Goal: Information Seeking & Learning: Learn about a topic

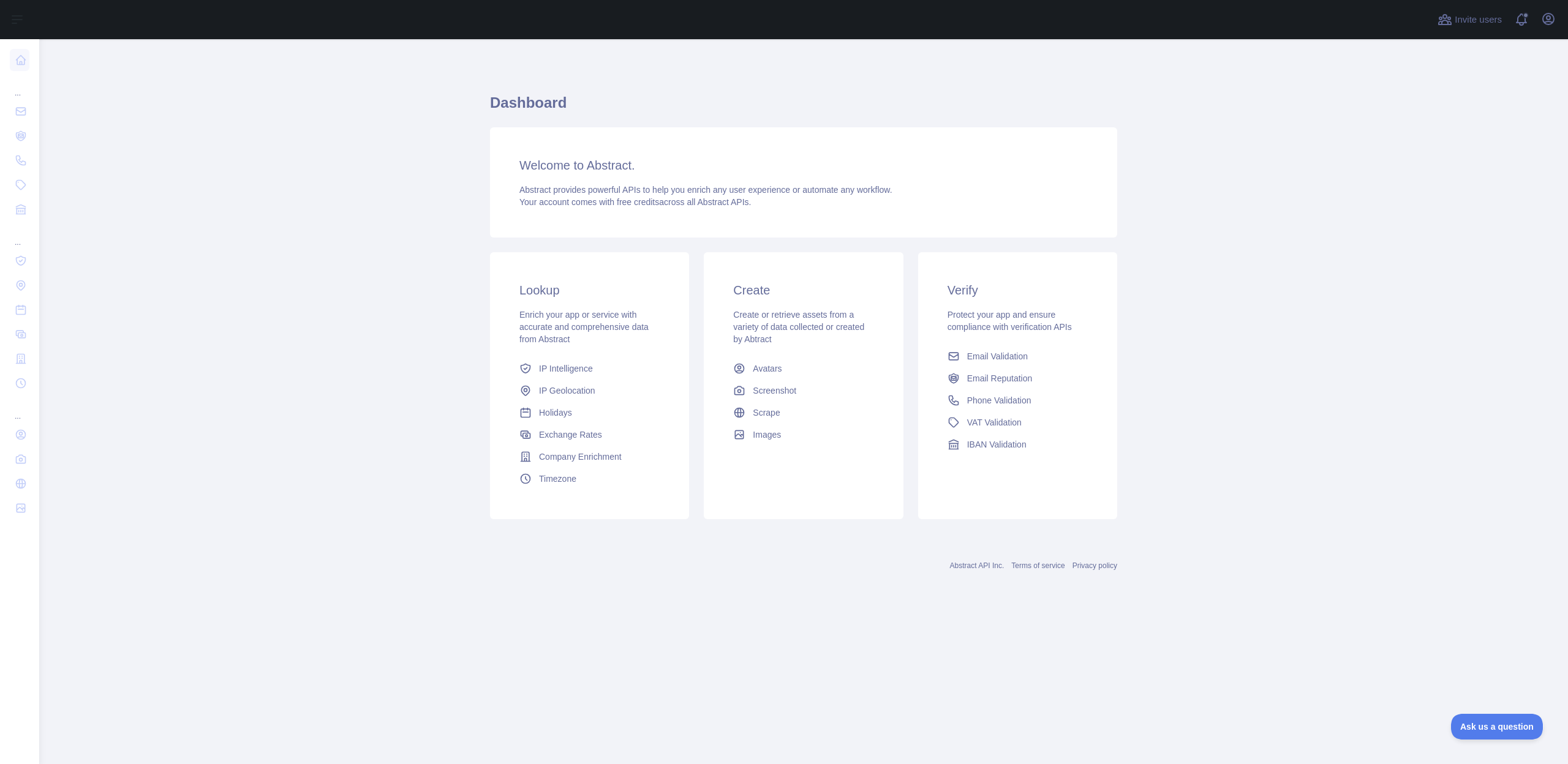
click at [452, 331] on main "Dashboard Welcome to Abstract. Abstract provides powerful APIs to help you enri…" at bounding box center [803, 401] width 1529 height 725
click at [989, 357] on span "Email Validation" at bounding box center [998, 357] width 60 height 13
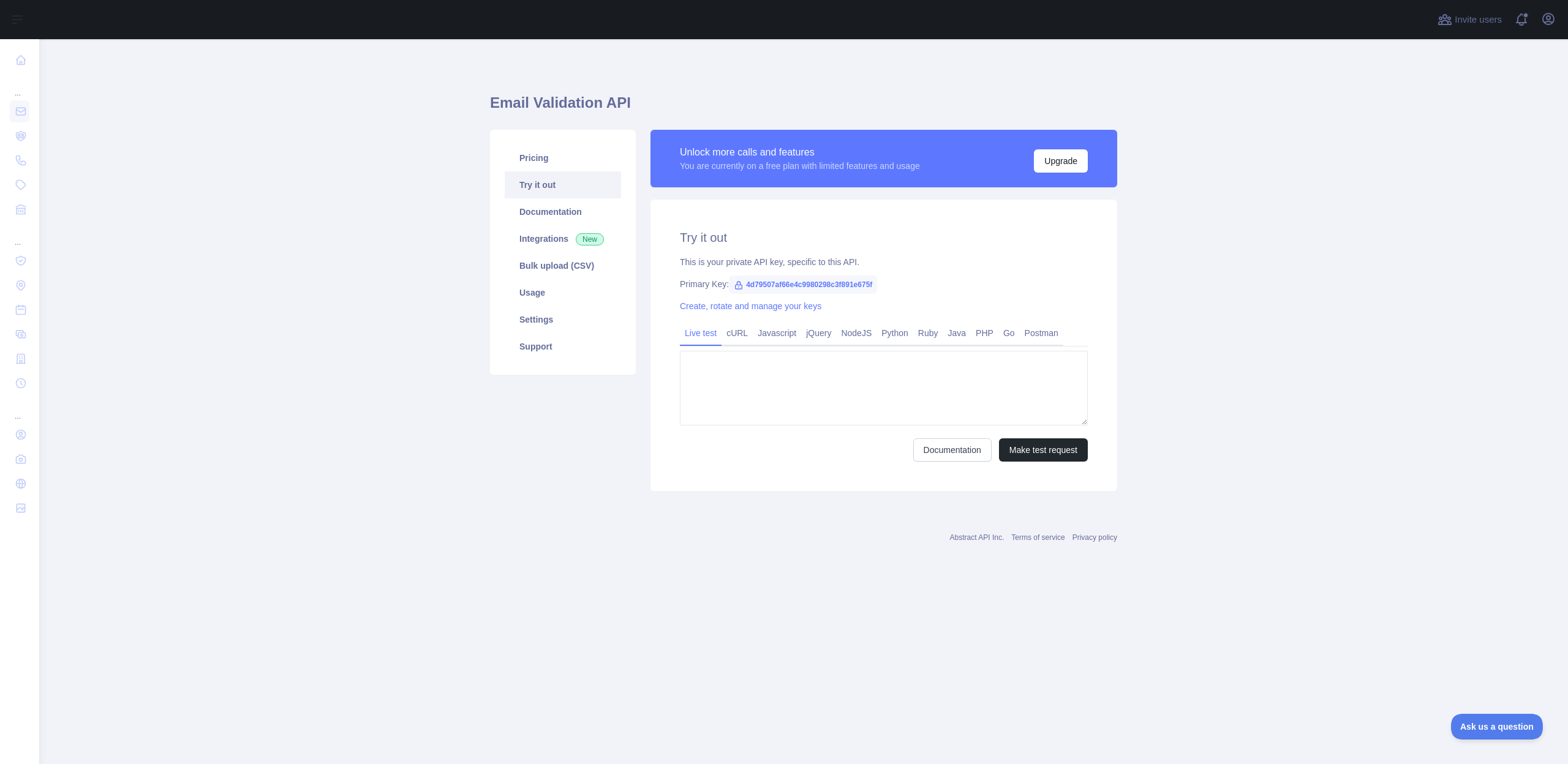
type textarea "**********"
click at [753, 285] on span "4d79507af66e4c9980298c3f891e675f" at bounding box center [803, 285] width 148 height 19
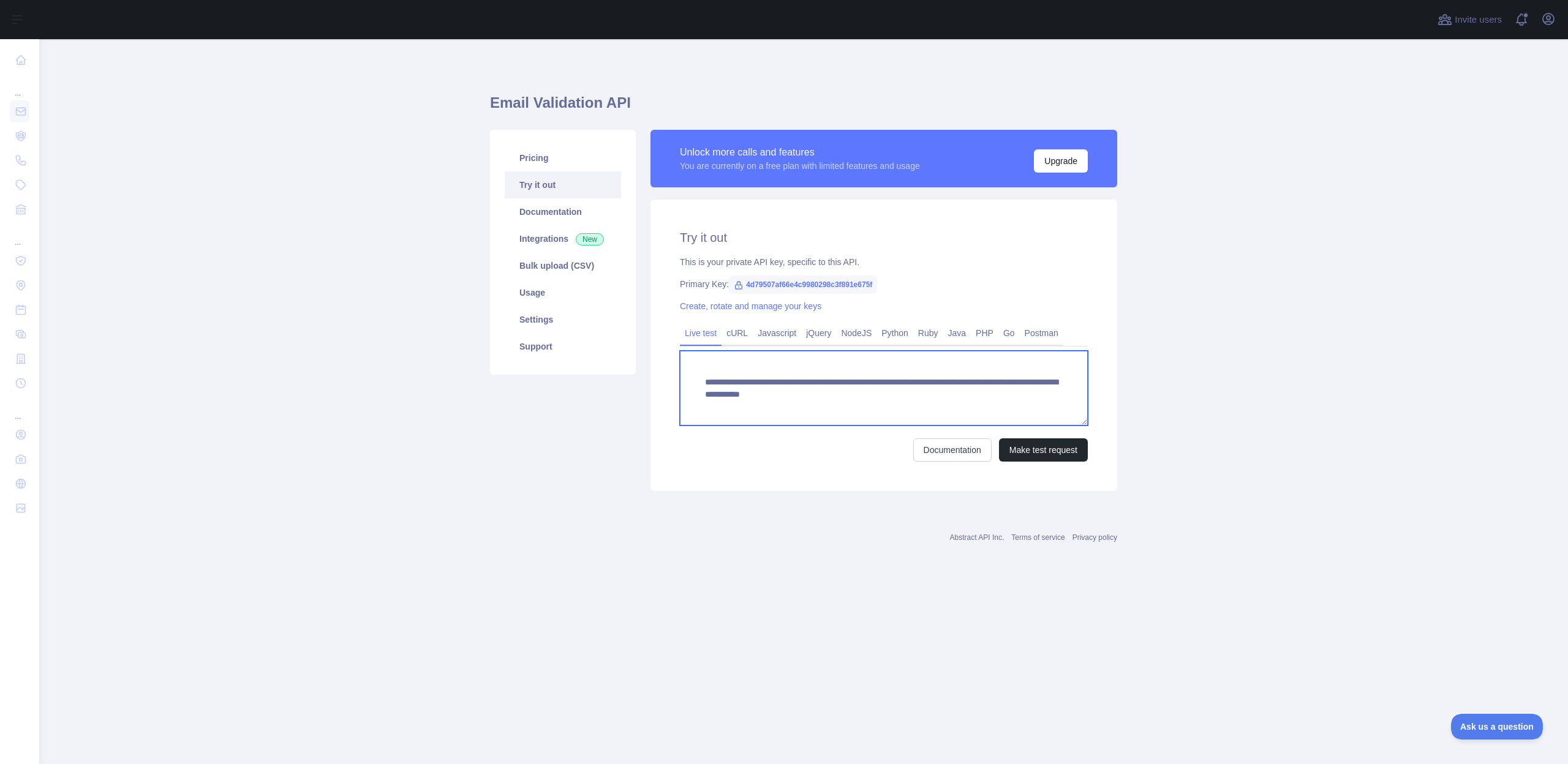
click at [850, 387] on textarea "**********" at bounding box center [884, 388] width 408 height 75
click at [850, 410] on textarea "**********" at bounding box center [884, 388] width 408 height 75
click at [999, 327] on link "PHP" at bounding box center [984, 333] width 27 height 19
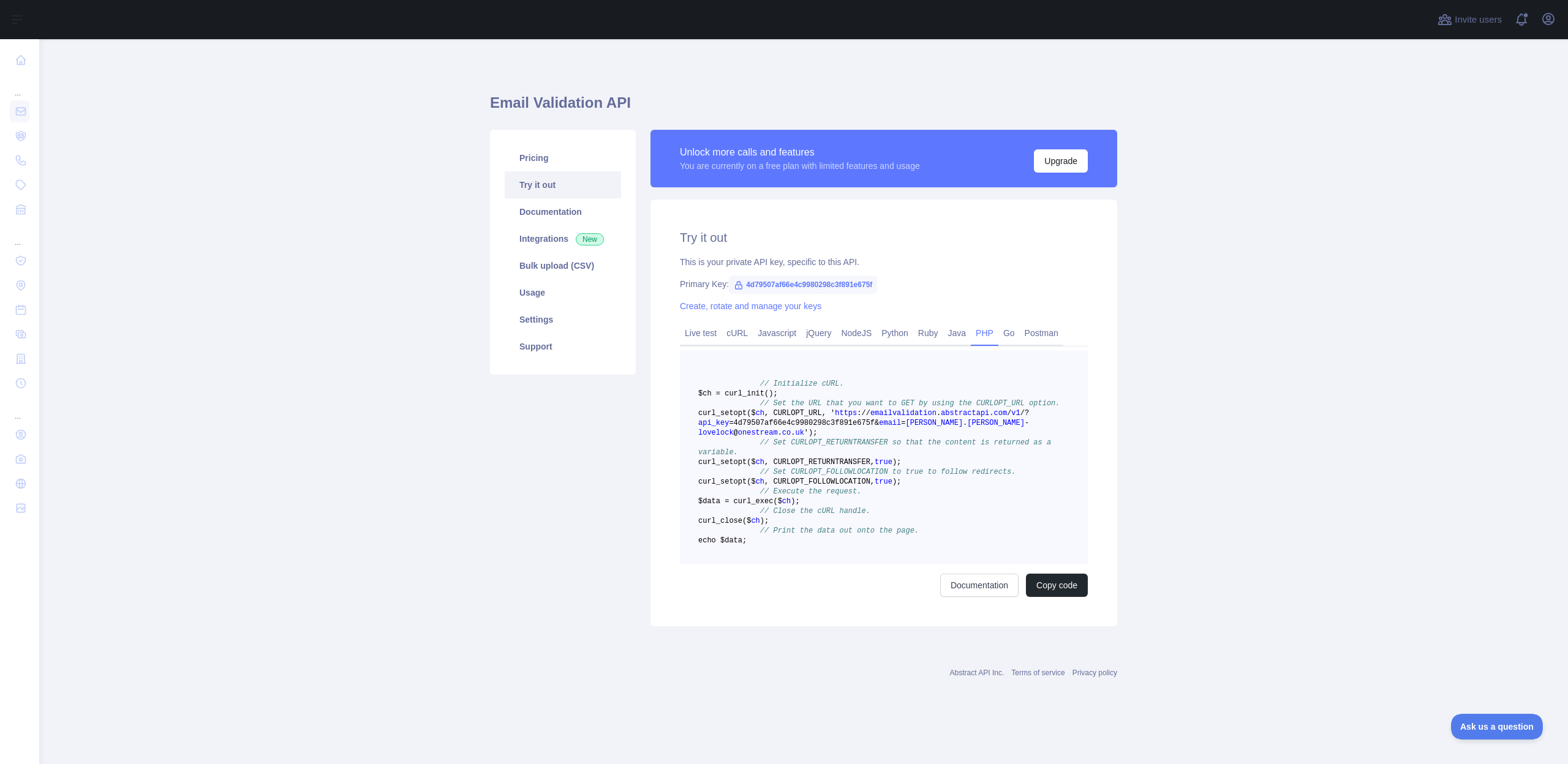
scroll to position [30, 0]
click at [698, 324] on link "Live test" at bounding box center [701, 333] width 42 height 19
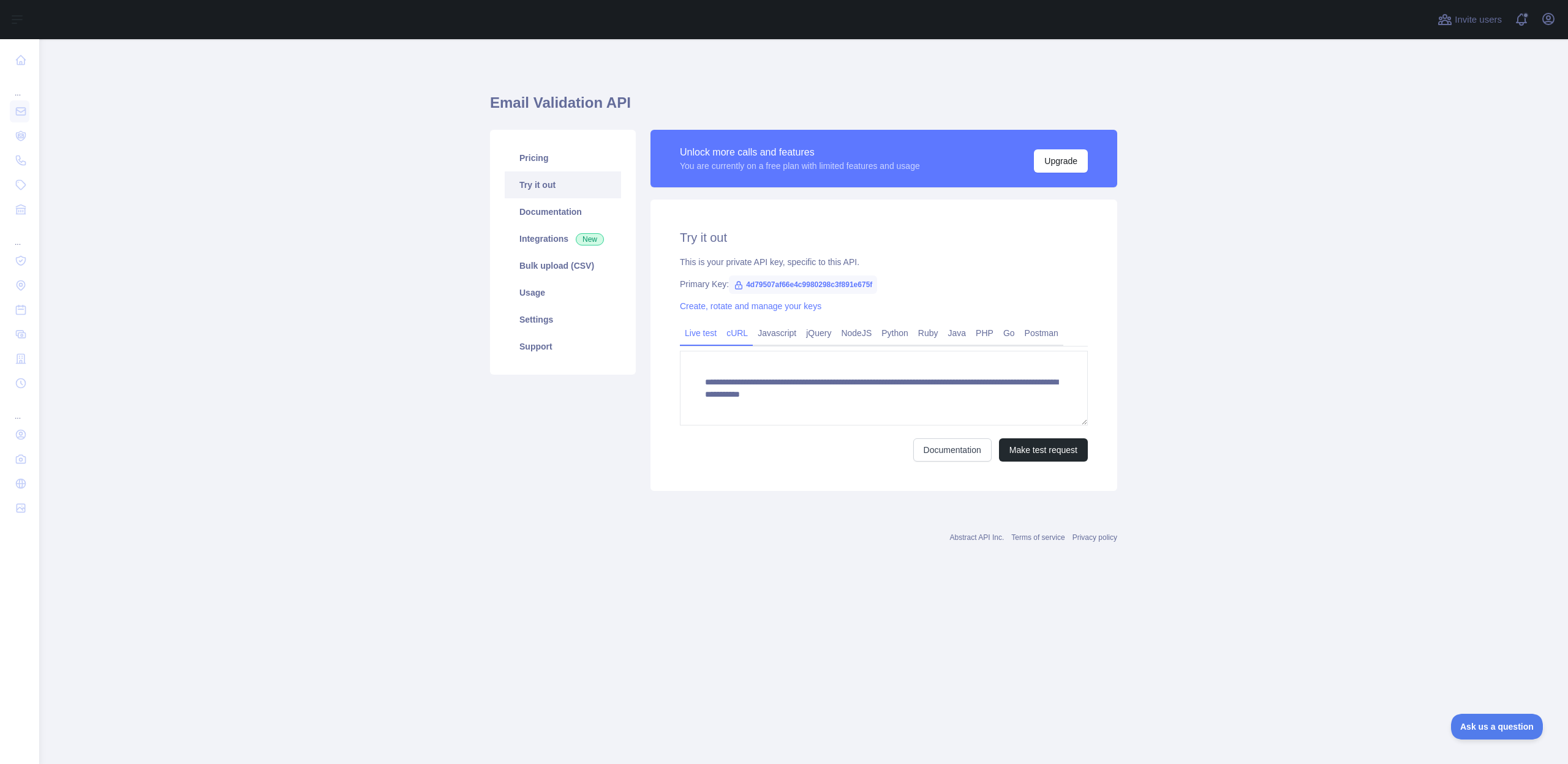
click at [745, 333] on link "cURL" at bounding box center [737, 333] width 31 height 19
click at [776, 332] on link "Javascript" at bounding box center [778, 333] width 49 height 19
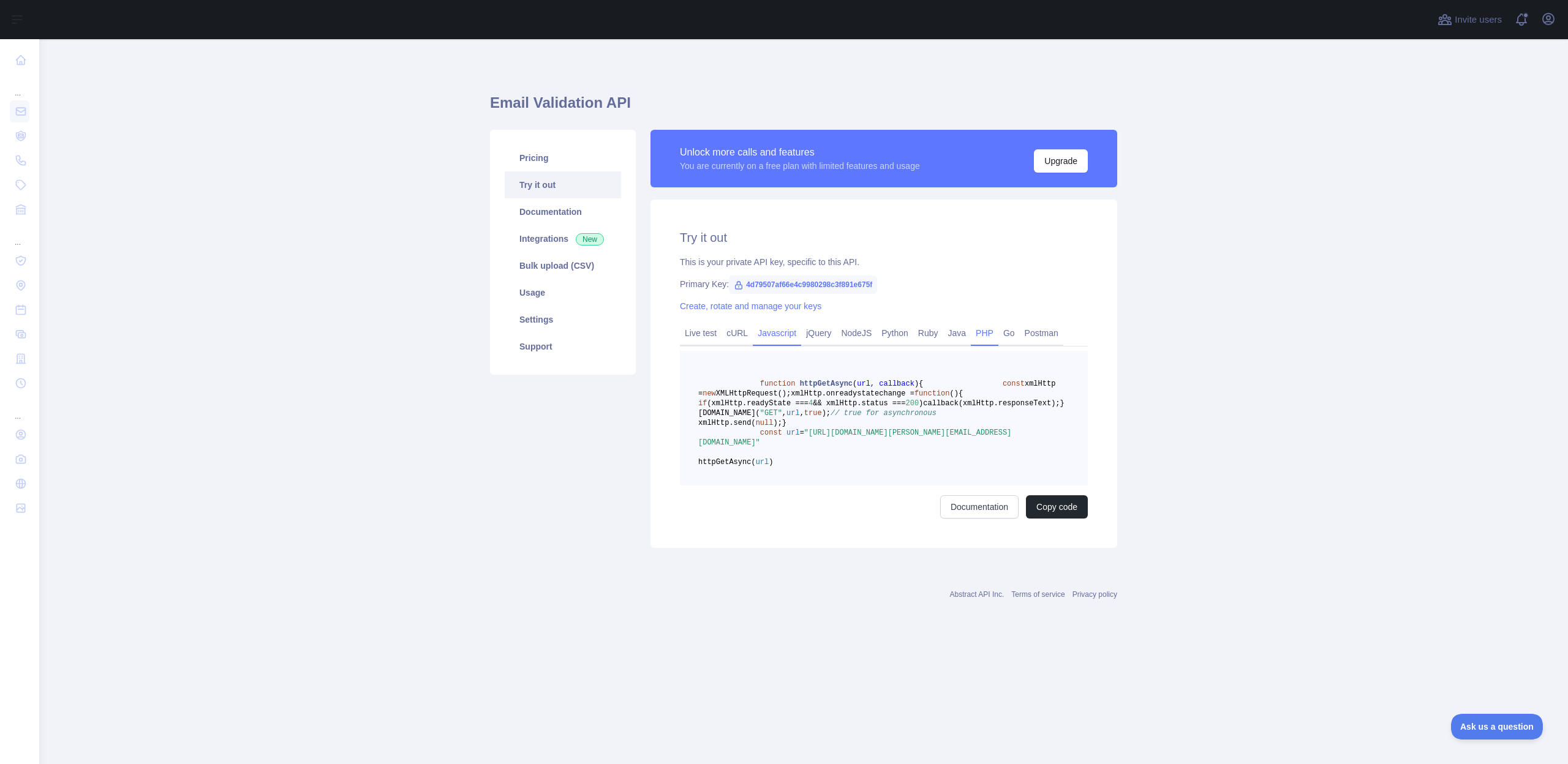
click at [996, 324] on link "PHP" at bounding box center [984, 333] width 27 height 19
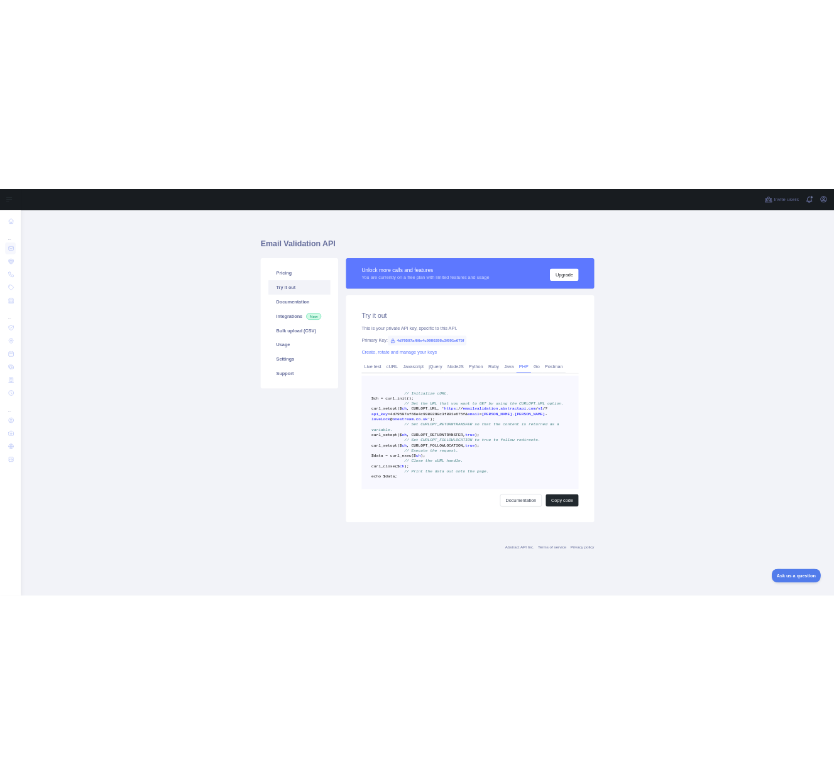
scroll to position [21, 0]
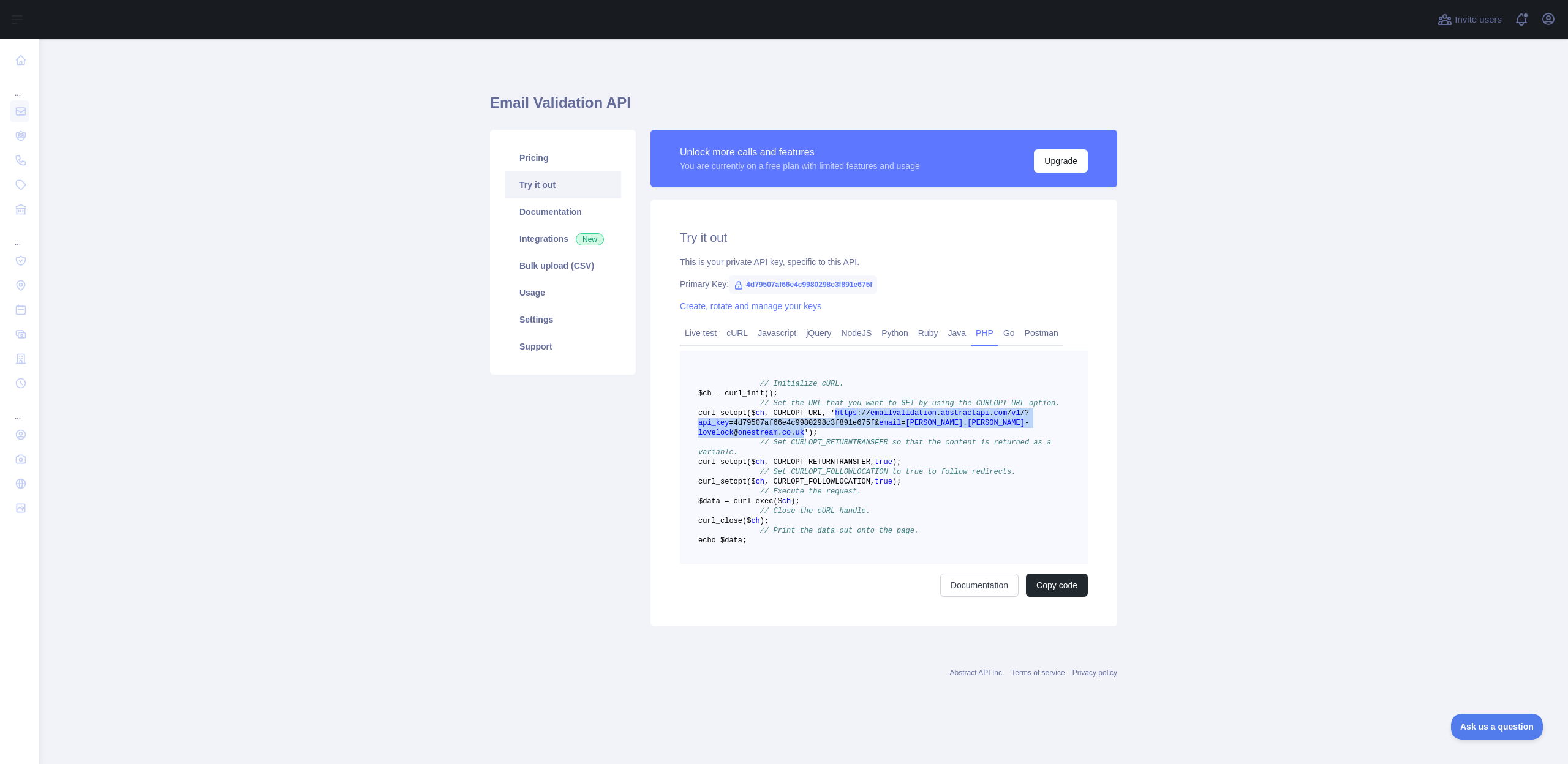
drag, startPoint x: 804, startPoint y: 433, endPoint x: 705, endPoint y: 416, distance: 100.4
click at [705, 416] on span "curl _setopt($ ch , CURLOPT_URL, ' https : / / emailvalidation . abstractapi . …" at bounding box center [863, 423] width 330 height 28
copy span "https : / / emailvalidation . abstractapi . com / v1 / ? api_key =4d79507af66e4…"
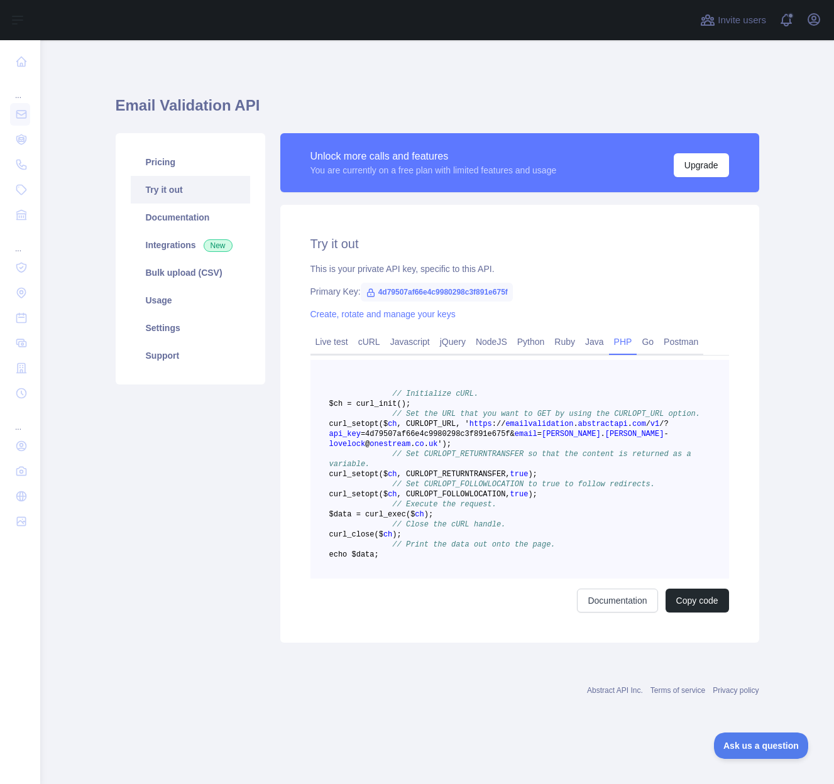
click at [573, 263] on div "This is your private API key, specific to this API." at bounding box center [520, 269] width 419 height 13
click at [336, 332] on link "Live test" at bounding box center [332, 342] width 43 height 20
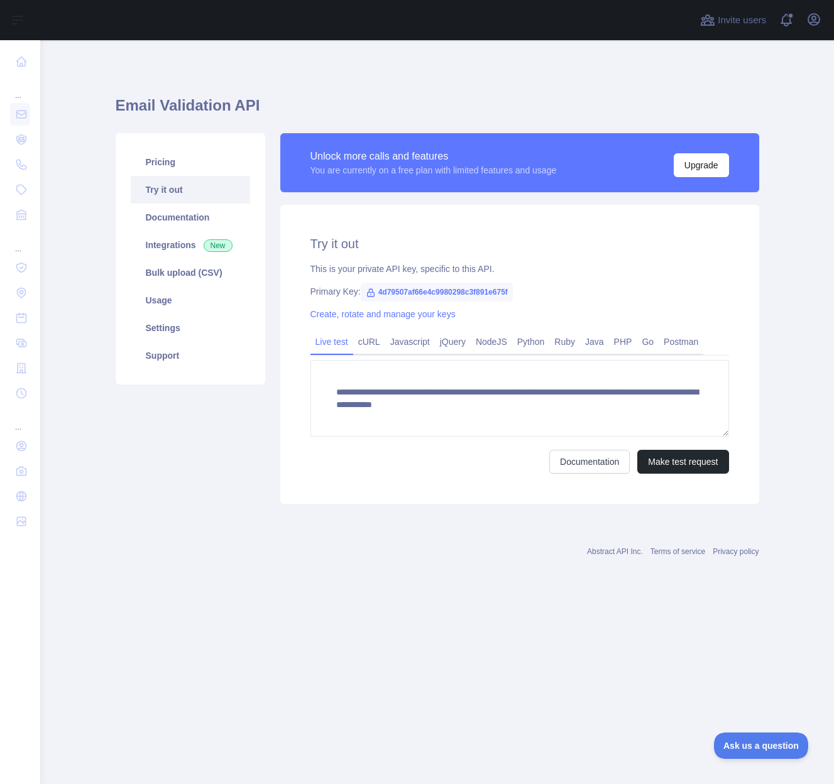
scroll to position [0, 0]
click at [686, 463] on button "Make test request" at bounding box center [682, 462] width 91 height 24
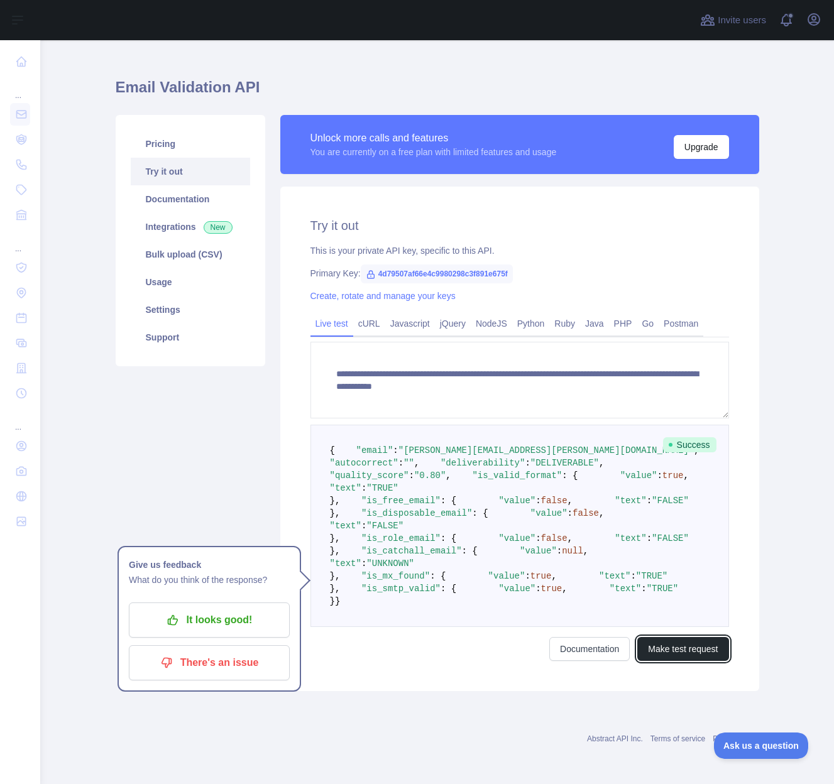
scroll to position [48, 0]
click at [197, 185] on link "Documentation" at bounding box center [190, 199] width 119 height 28
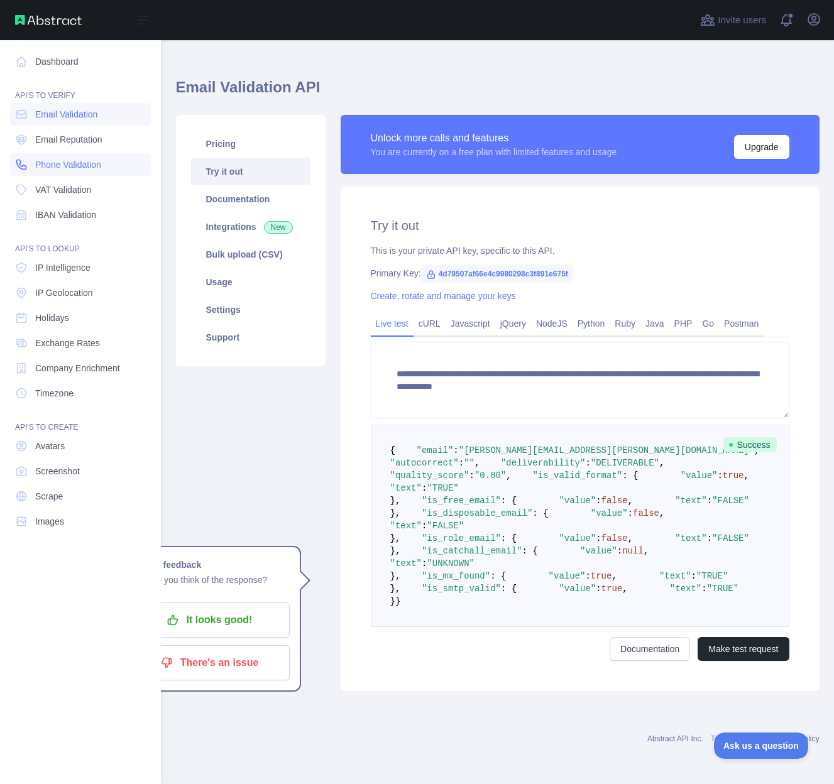
click at [52, 165] on span "Phone Validation" at bounding box center [68, 164] width 66 height 13
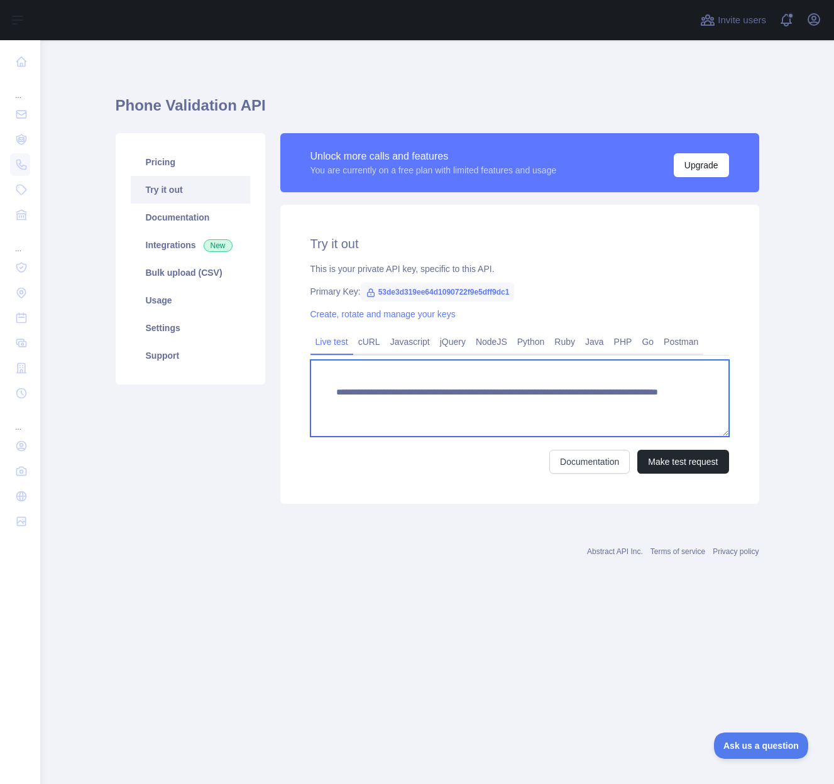
drag, startPoint x: 632, startPoint y: 403, endPoint x: 323, endPoint y: 387, distance: 309.0
click at [323, 387] on textarea "**********" at bounding box center [520, 398] width 419 height 77
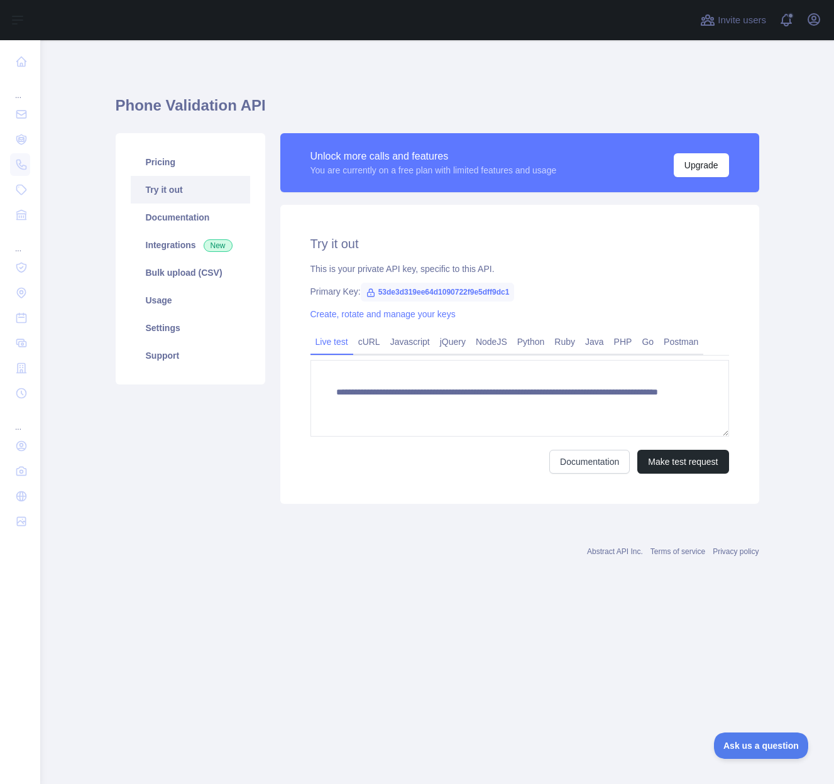
click at [402, 96] on h1 "Phone Validation API" at bounding box center [438, 111] width 644 height 30
click at [392, 292] on span "53de3d319ee64d1090722f9e5dff9dc1" at bounding box center [438, 292] width 154 height 19
click at [390, 292] on span "53de3d319ee64d1090722f9e5dff9dc1" at bounding box center [438, 292] width 154 height 19
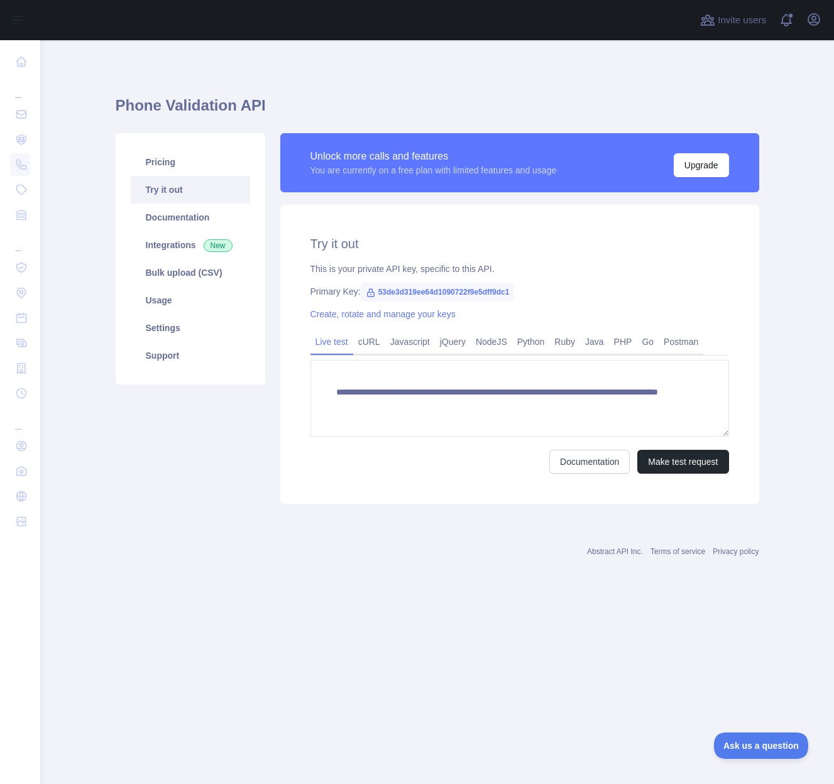
click at [390, 292] on span "53de3d319ee64d1090722f9e5dff9dc1" at bounding box center [438, 292] width 154 height 19
copy span "53de3d319ee64d1090722f9e5dff9dc1"
click at [440, 285] on span "53de3d319ee64d1090722f9e5dff9dc1" at bounding box center [438, 292] width 154 height 19
click at [275, 111] on h1 "Phone Validation API" at bounding box center [438, 111] width 644 height 30
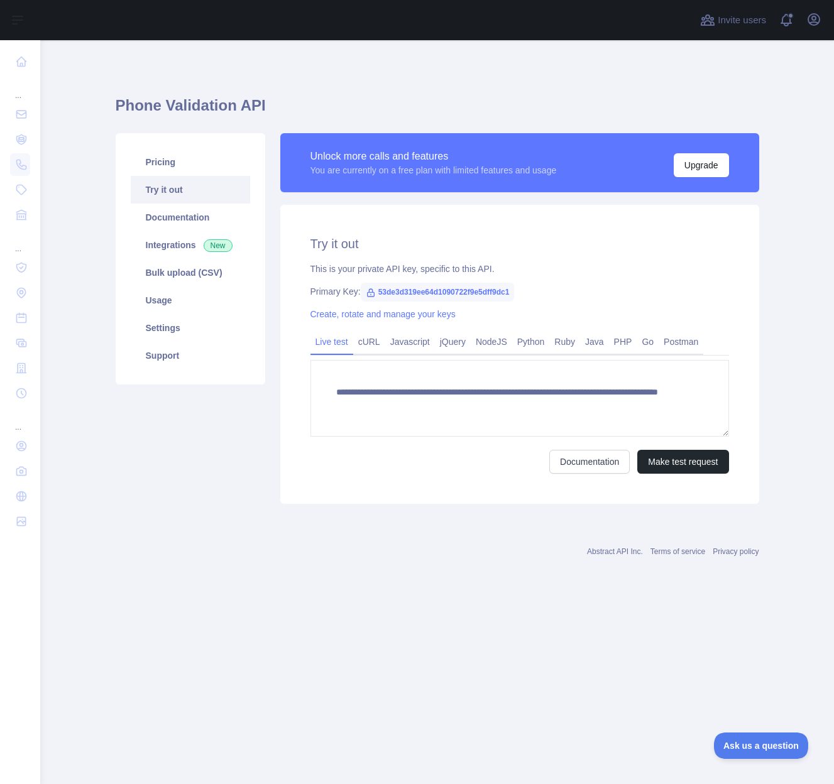
click at [349, 85] on div "**********" at bounding box center [438, 295] width 644 height 451
click at [403, 79] on div "**********" at bounding box center [438, 295] width 644 height 451
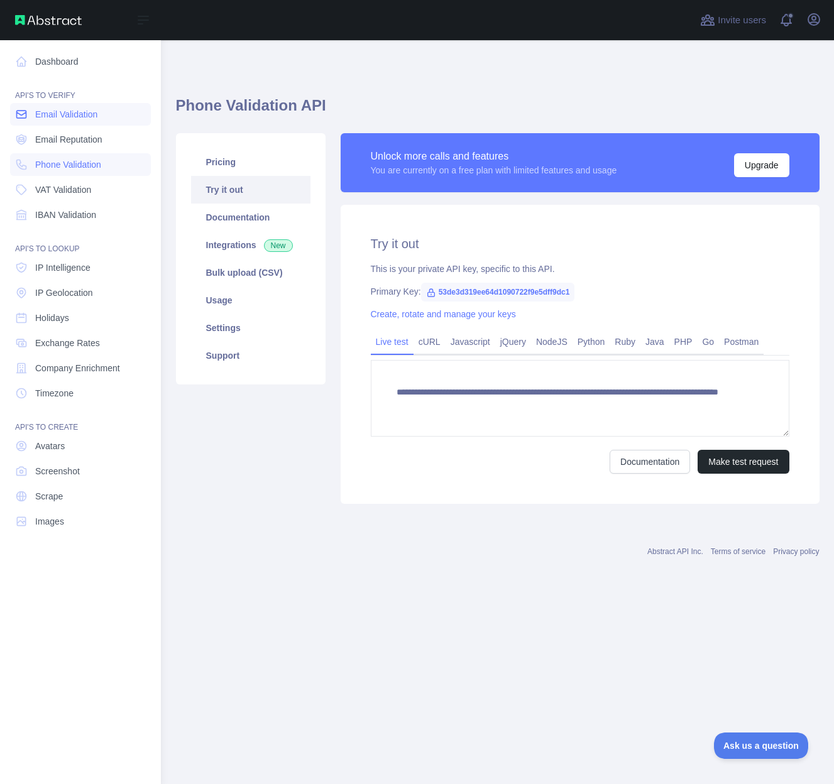
click at [35, 116] on span "Email Validation" at bounding box center [66, 114] width 62 height 13
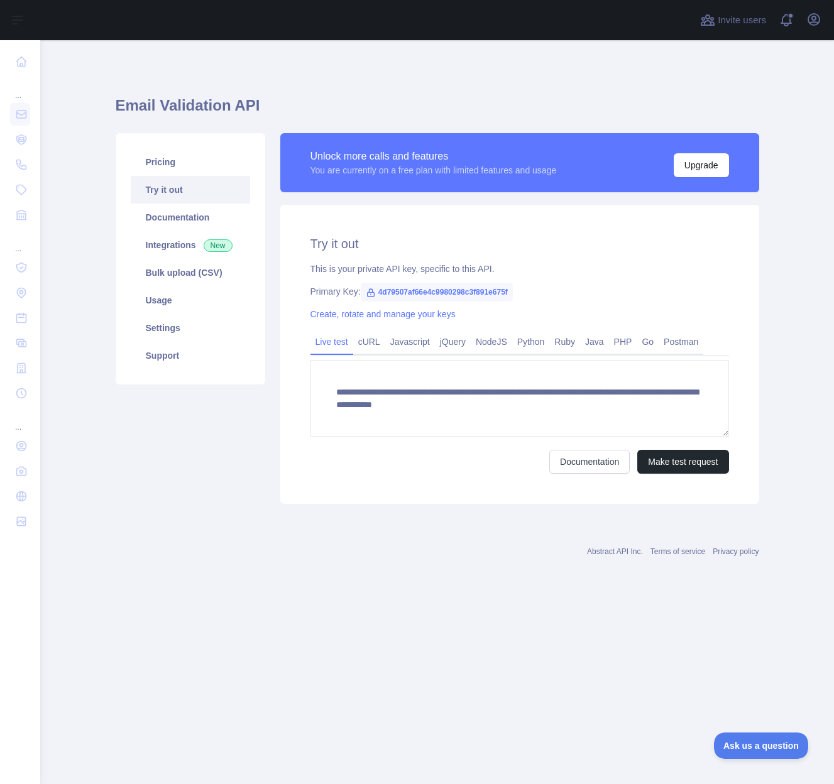
click at [402, 71] on div "**********" at bounding box center [438, 295] width 644 height 451
click at [804, 11] on div "Open user menu" at bounding box center [814, 20] width 20 height 22
click at [809, 15] on icon "button" at bounding box center [813, 19] width 11 height 11
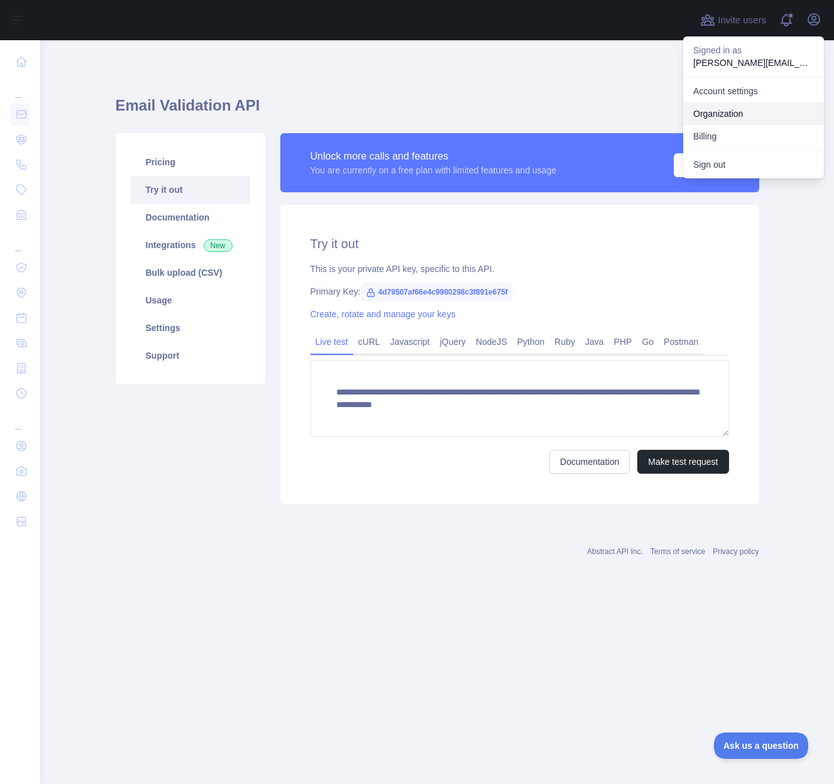
click at [739, 107] on link "Organization" at bounding box center [753, 113] width 141 height 23
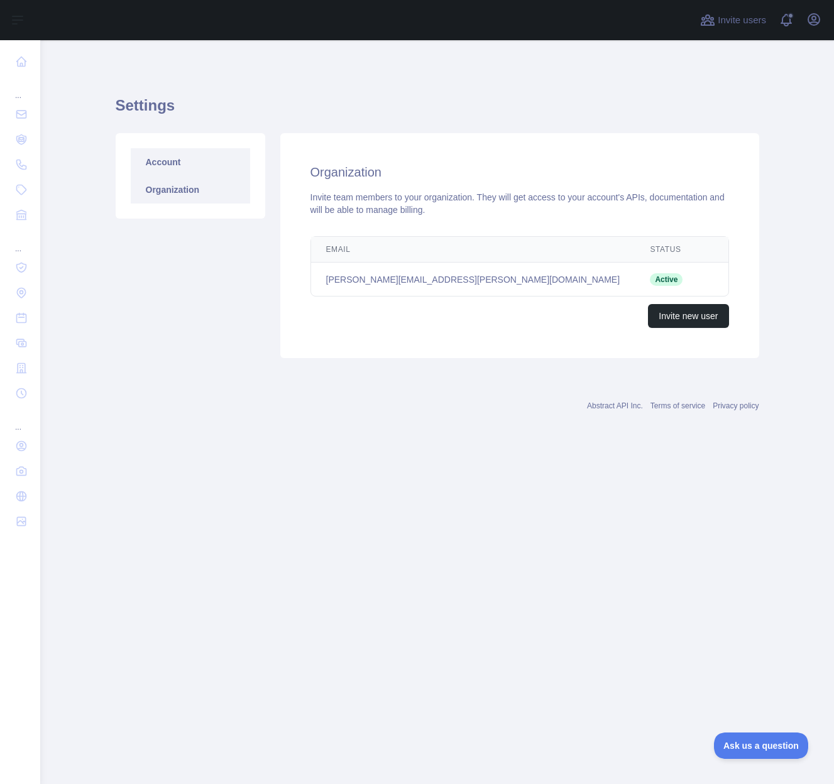
click at [173, 163] on link "Account" at bounding box center [190, 162] width 119 height 28
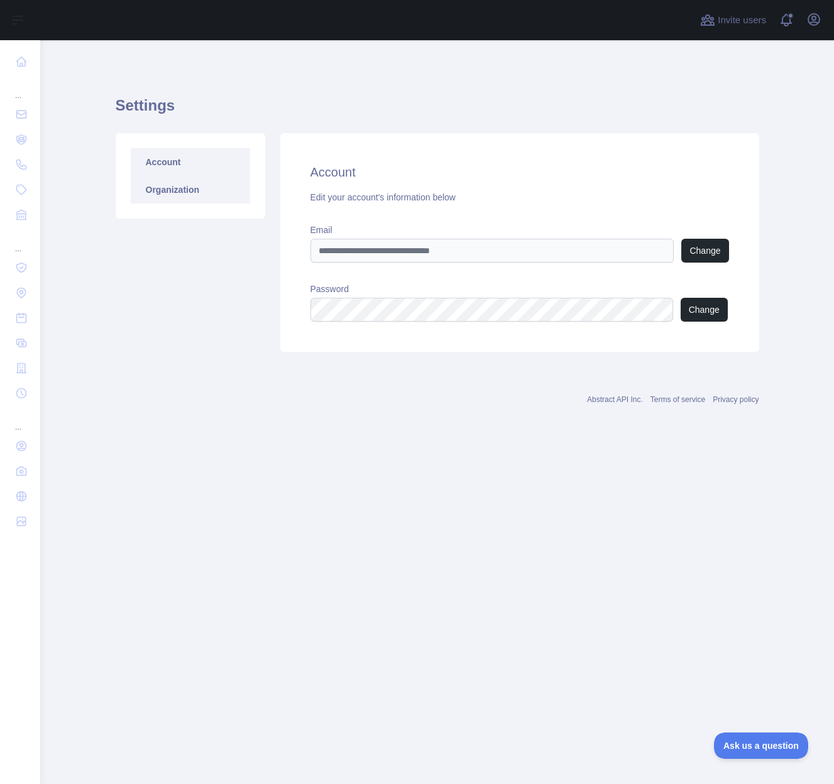
click at [169, 190] on link "Organization" at bounding box center [190, 190] width 119 height 28
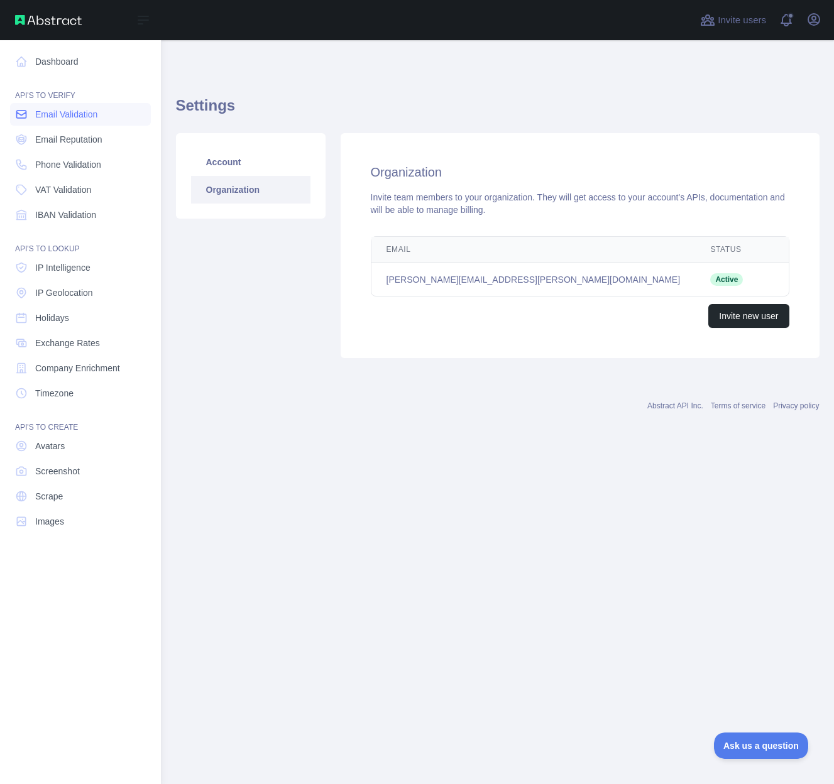
click at [57, 123] on link "Email Validation" at bounding box center [80, 114] width 141 height 23
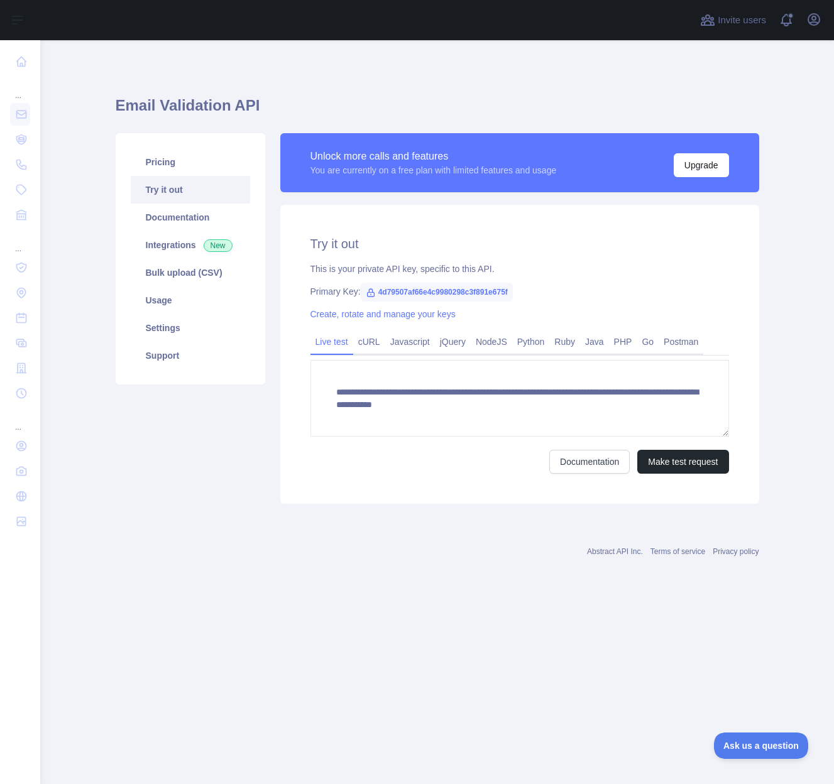
click at [425, 297] on span "4d79507af66e4c9980298c3f891e675f" at bounding box center [437, 292] width 152 height 19
click at [422, 295] on span "4d79507af66e4c9980298c3f891e675f" at bounding box center [437, 292] width 152 height 19
drag, startPoint x: 379, startPoint y: 290, endPoint x: 530, endPoint y: 290, distance: 150.9
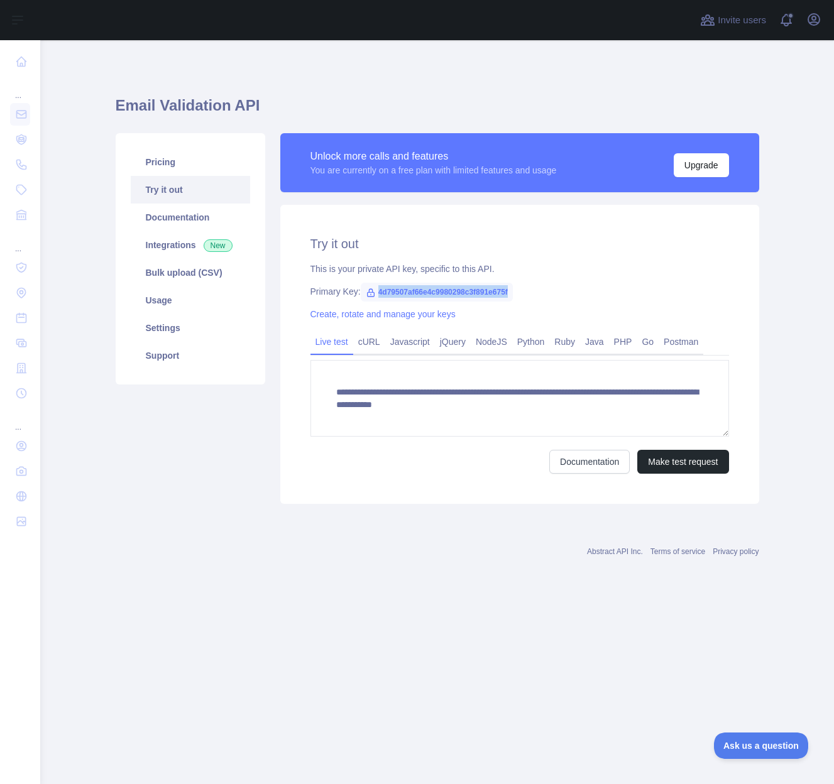
click at [513, 290] on span "4d79507af66e4c9980298c3f891e675f" at bounding box center [437, 292] width 152 height 19
copy span "4d79507af66e4c9980298c3f891e675f"
click at [429, 319] on div "Create, rotate and manage your keys" at bounding box center [520, 314] width 419 height 13
click at [421, 314] on link "Create, rotate and manage your keys" at bounding box center [383, 314] width 145 height 10
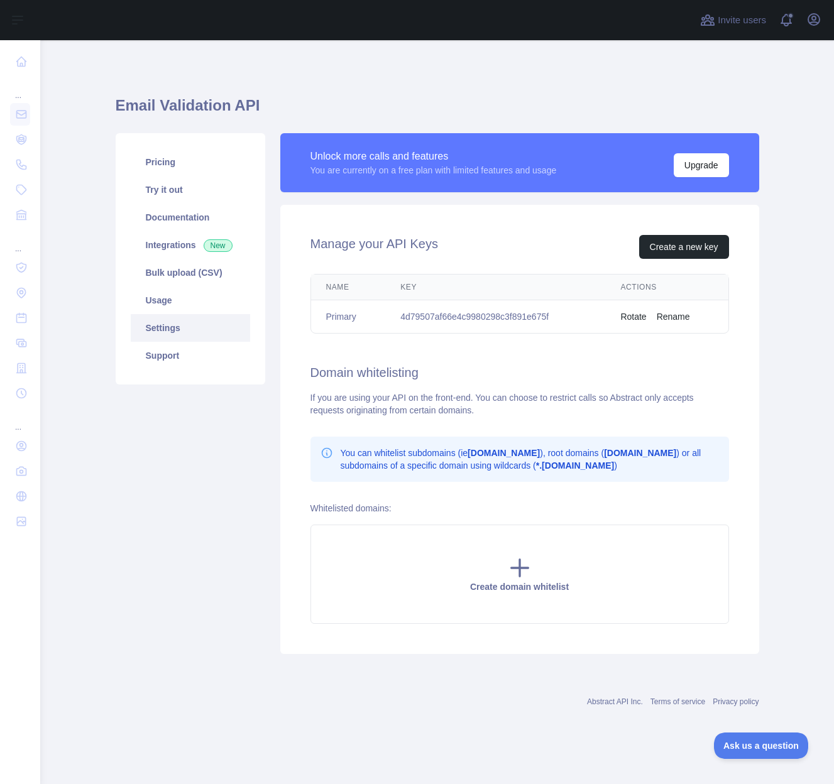
click at [517, 315] on td "4d79507af66e4c9980298c3f891e675f" at bounding box center [495, 316] width 220 height 33
click at [828, 252] on main "Email Validation API Pricing Try it out Documentation Integrations New Bulk upl…" at bounding box center [437, 412] width 794 height 744
click at [163, 163] on link "Pricing" at bounding box center [190, 162] width 119 height 28
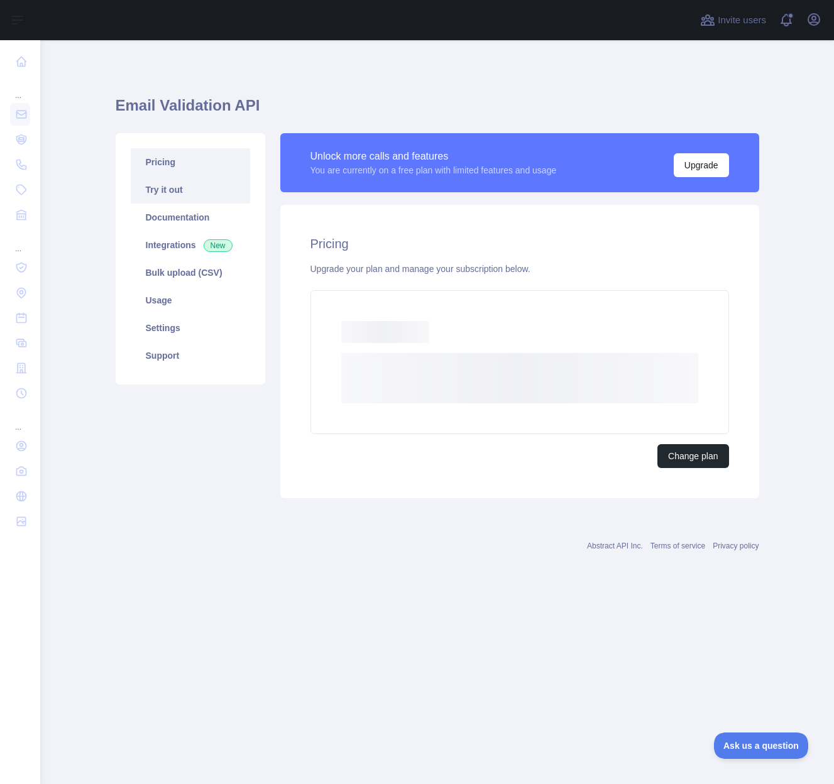
click at [167, 189] on link "Try it out" at bounding box center [190, 190] width 119 height 28
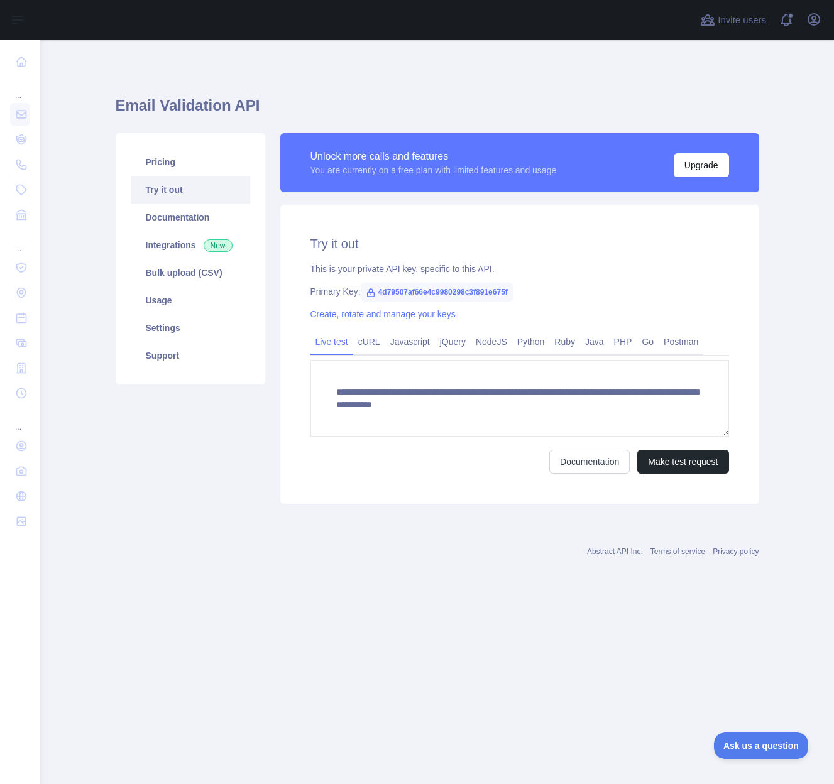
click at [230, 461] on div "Pricing Try it out Documentation Integrations New Bulk upload (CSV) Usage Setti…" at bounding box center [190, 318] width 165 height 371
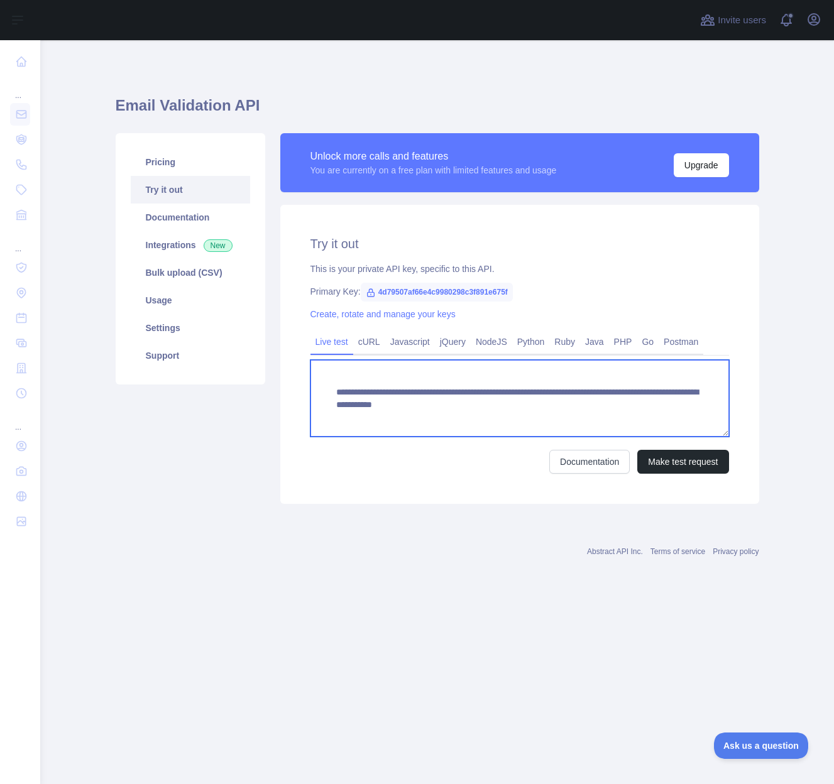
drag, startPoint x: 333, startPoint y: 393, endPoint x: 507, endPoint y: 392, distance: 173.5
click at [507, 392] on textarea "**********" at bounding box center [520, 398] width 419 height 77
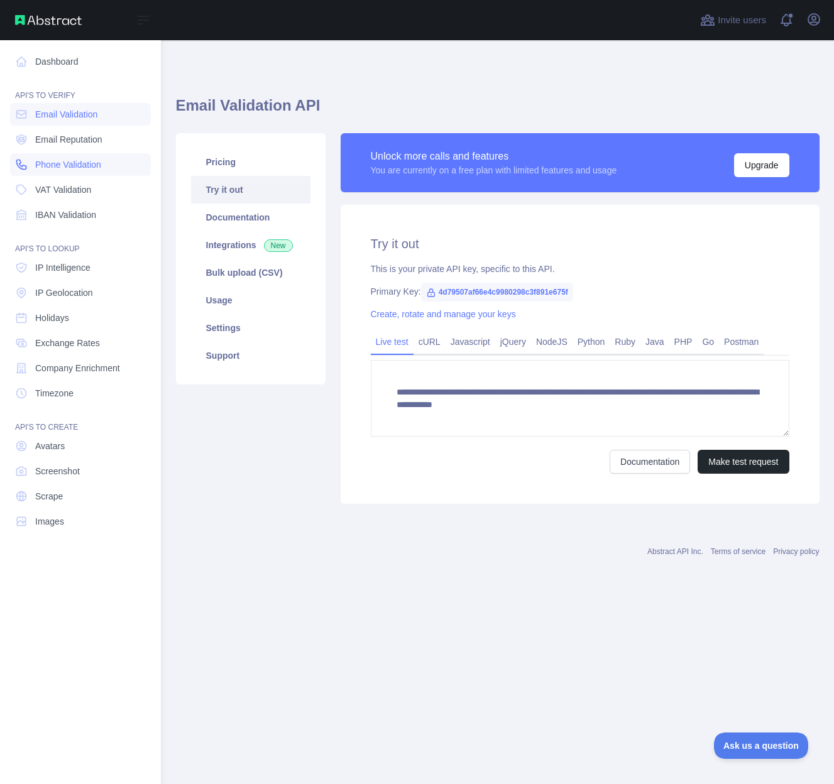
click at [42, 168] on span "Phone Validation" at bounding box center [68, 164] width 66 height 13
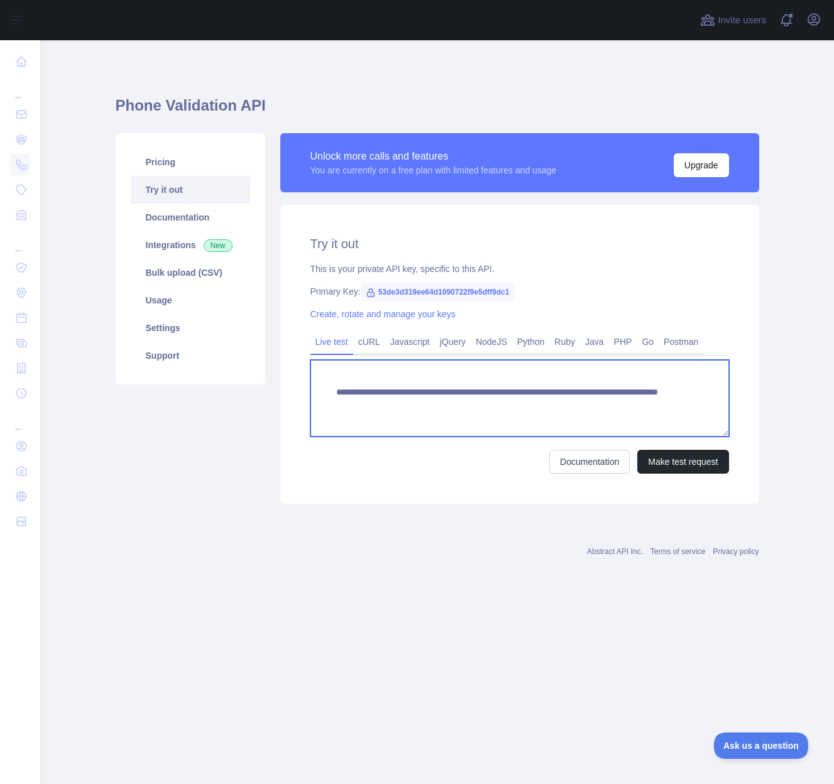
drag, startPoint x: 429, startPoint y: 392, endPoint x: 366, endPoint y: 391, distance: 63.5
click at [366, 391] on textarea "**********" at bounding box center [520, 398] width 419 height 77
drag, startPoint x: 338, startPoint y: 394, endPoint x: 512, endPoint y: 391, distance: 174.1
click at [512, 391] on textarea "**********" at bounding box center [520, 398] width 419 height 77
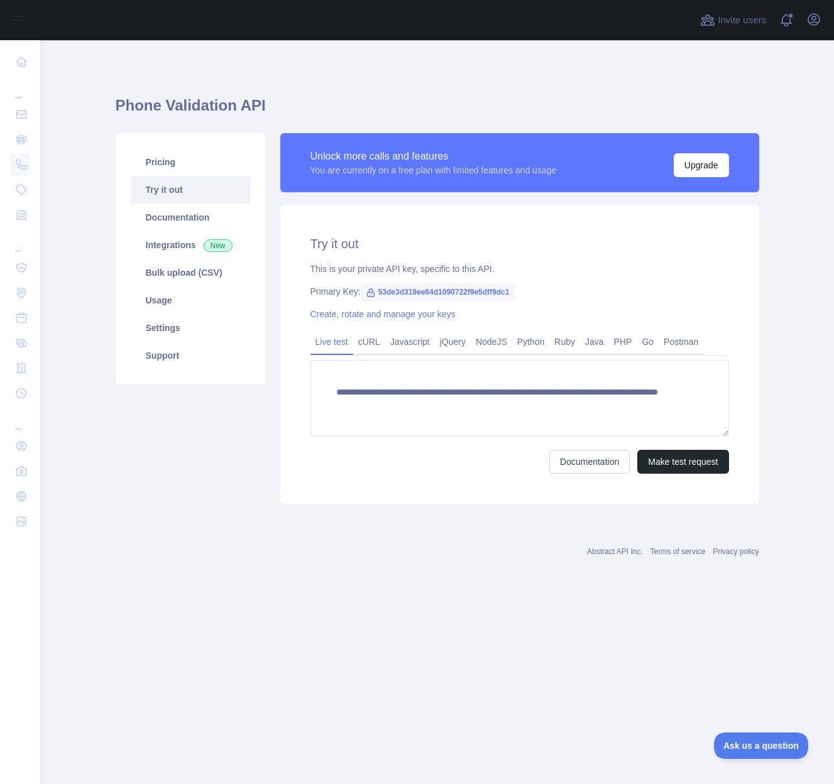
click at [512, 47] on div "**********" at bounding box center [438, 318] width 644 height 557
click at [338, 50] on div "**********" at bounding box center [438, 318] width 644 height 557
click at [710, 160] on button "Upgrade" at bounding box center [701, 165] width 55 height 24
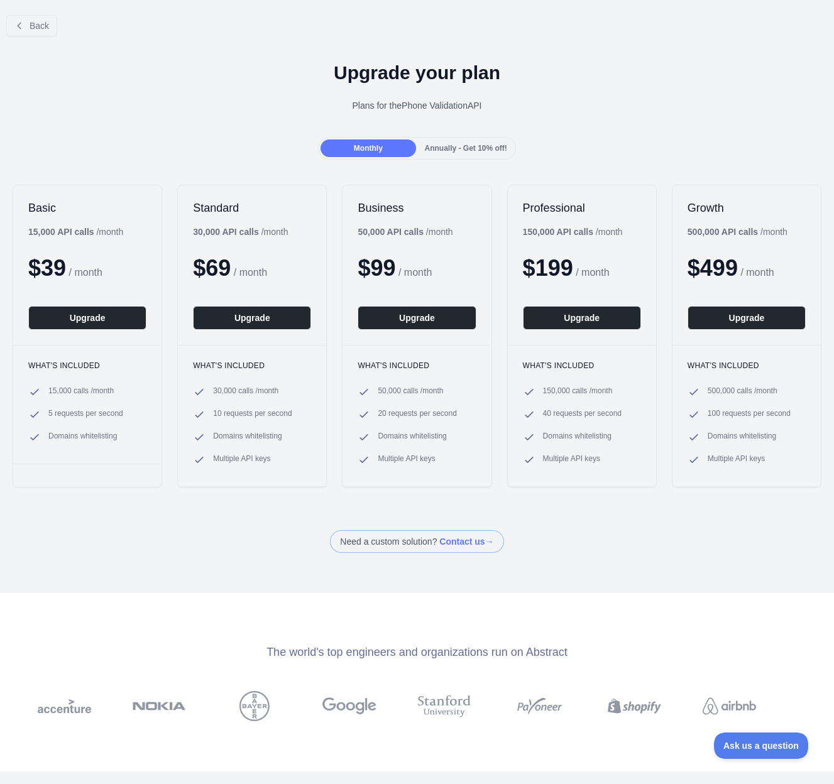
click at [359, 33] on div "Back" at bounding box center [417, 25] width 834 height 41
click at [267, 48] on div "Upgrade your plan Plans for the Phone Validation API" at bounding box center [417, 92] width 834 height 91
click at [750, 741] on span "Ask us a question" at bounding box center [755, 744] width 94 height 9
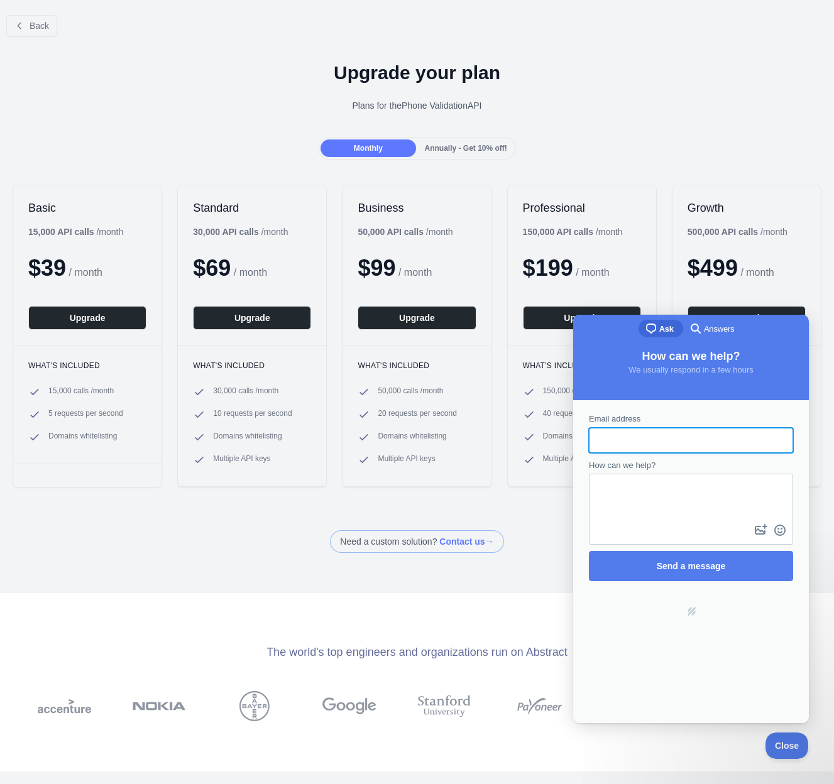
click at [701, 334] on span "search-medium" at bounding box center [695, 328] width 15 height 15
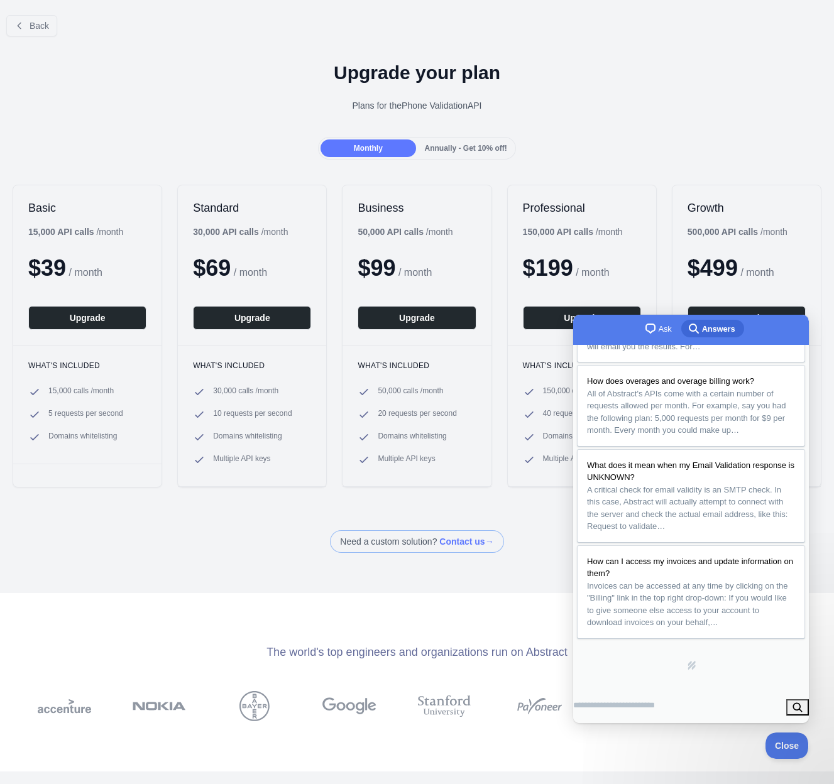
scroll to position [278, 0]
click at [226, 509] on div "Back Upgrade your plan Plans for the Phone Validation API Monthly Annually - Ge…" at bounding box center [417, 279] width 834 height 548
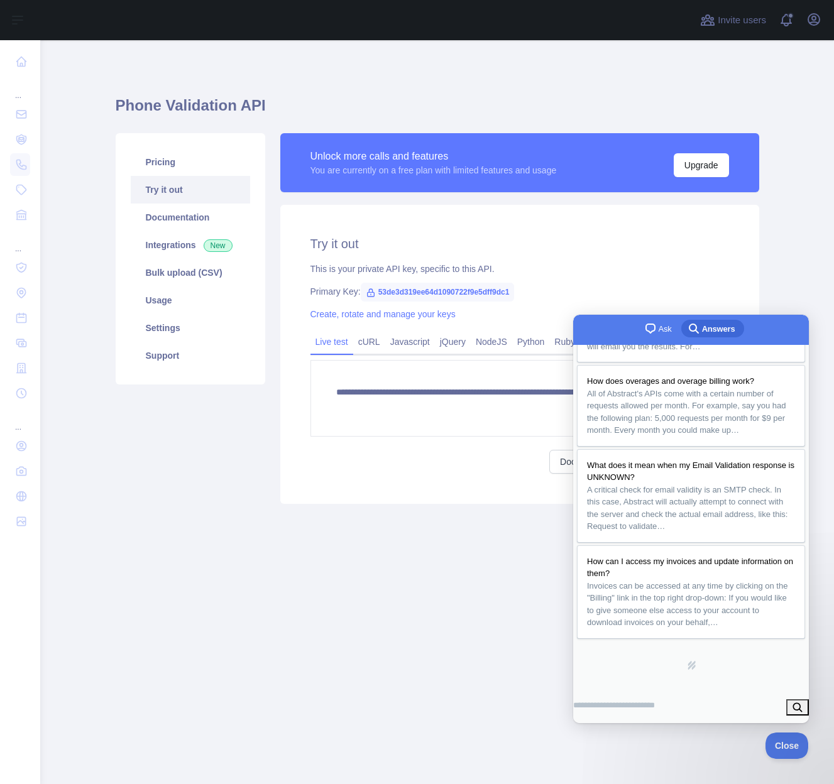
click at [217, 458] on div "Pricing Try it out Documentation Integrations New Bulk upload (CSV) Usage Setti…" at bounding box center [190, 318] width 165 height 371
click at [206, 356] on link "Support" at bounding box center [190, 356] width 119 height 28
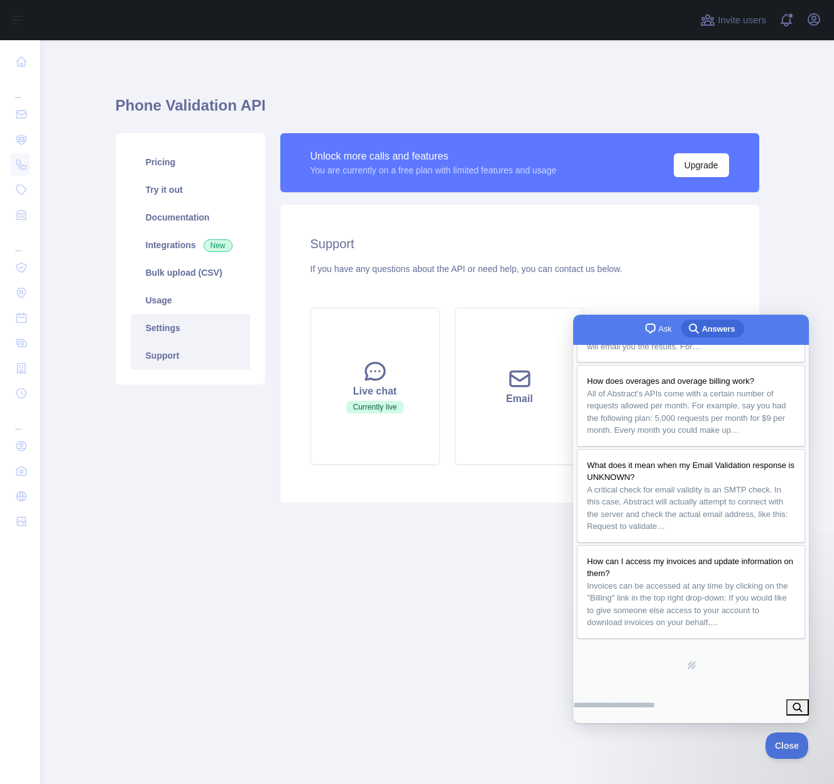
click at [185, 334] on link "Settings" at bounding box center [190, 328] width 119 height 28
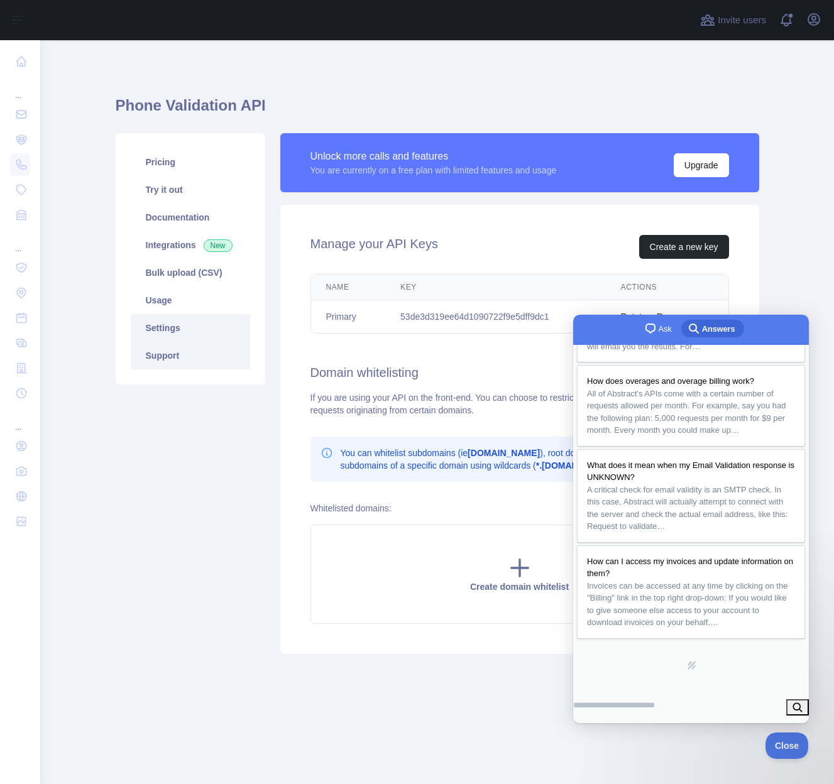
click at [184, 357] on link "Support" at bounding box center [190, 356] width 119 height 28
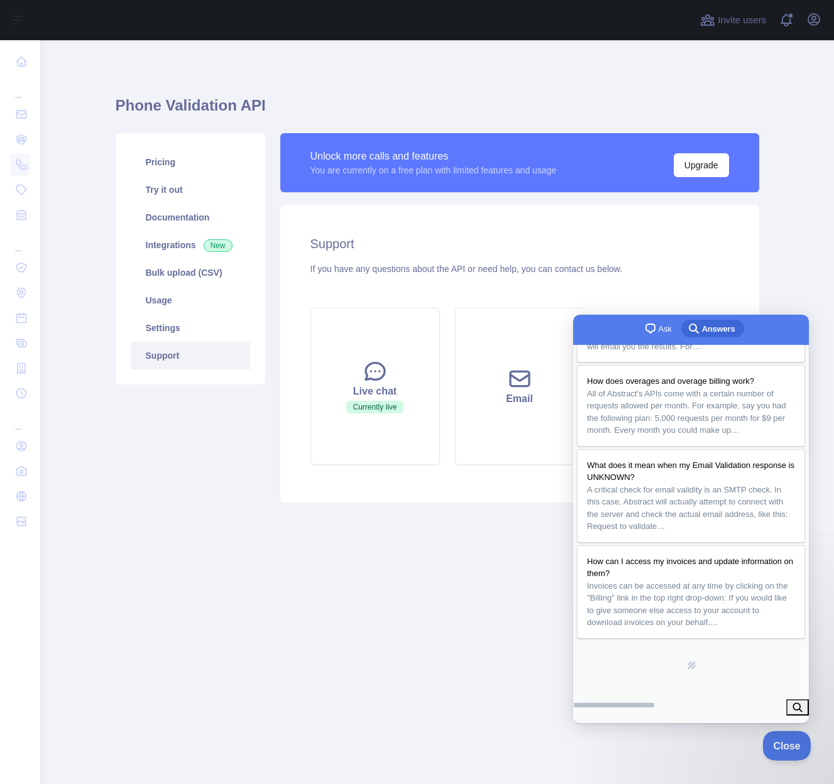
click at [784, 735] on button "Close" at bounding box center [783, 744] width 43 height 26
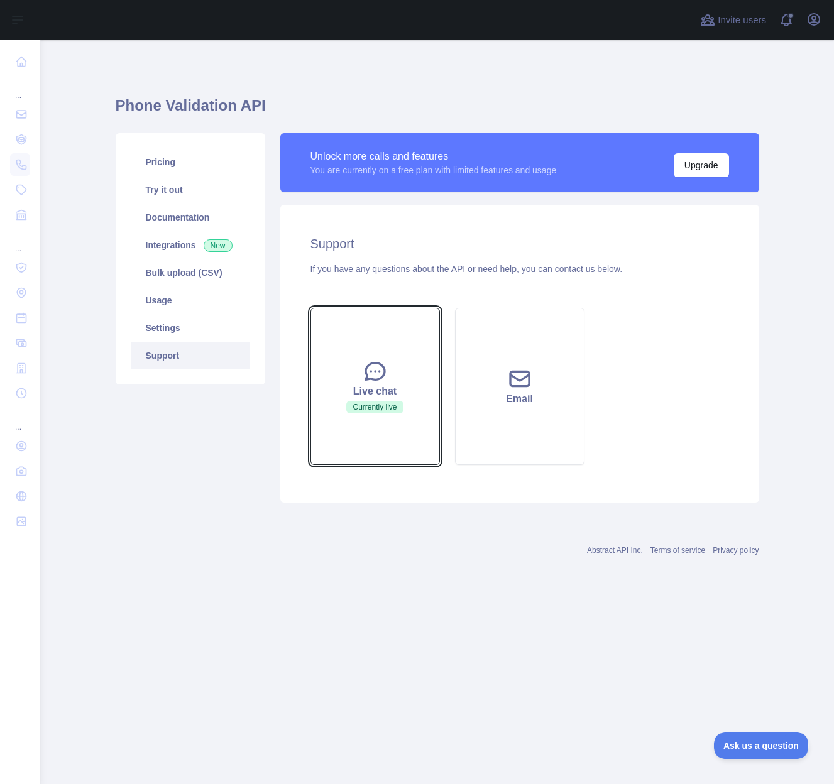
click at [351, 400] on button "Live chat Currently live" at bounding box center [375, 386] width 129 height 157
click at [406, 422] on button "Live chat Currently live" at bounding box center [375, 386] width 129 height 157
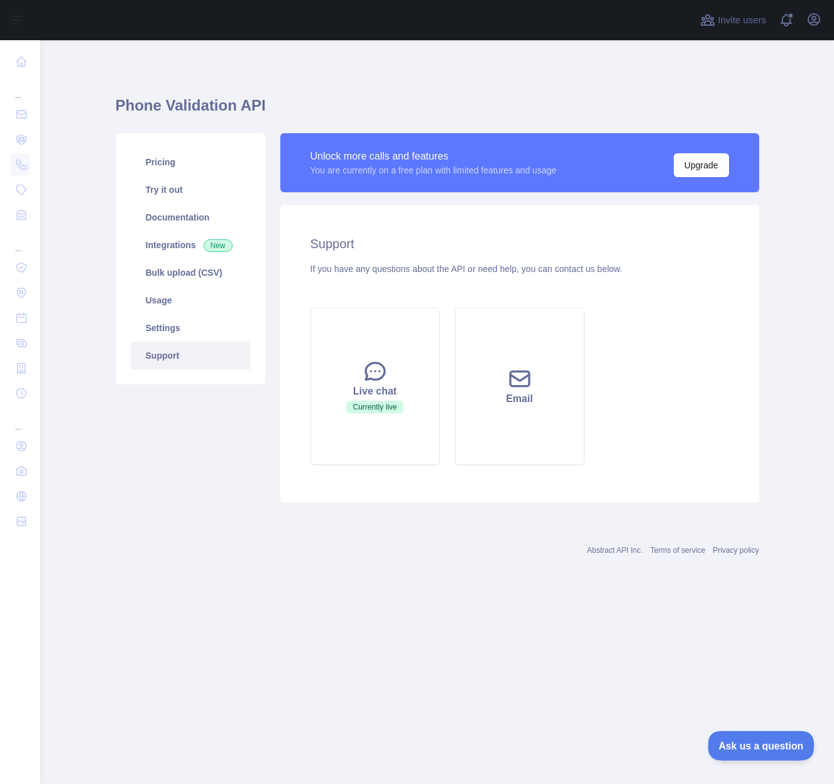
click at [747, 735] on button "Ask us a question" at bounding box center [755, 744] width 94 height 26
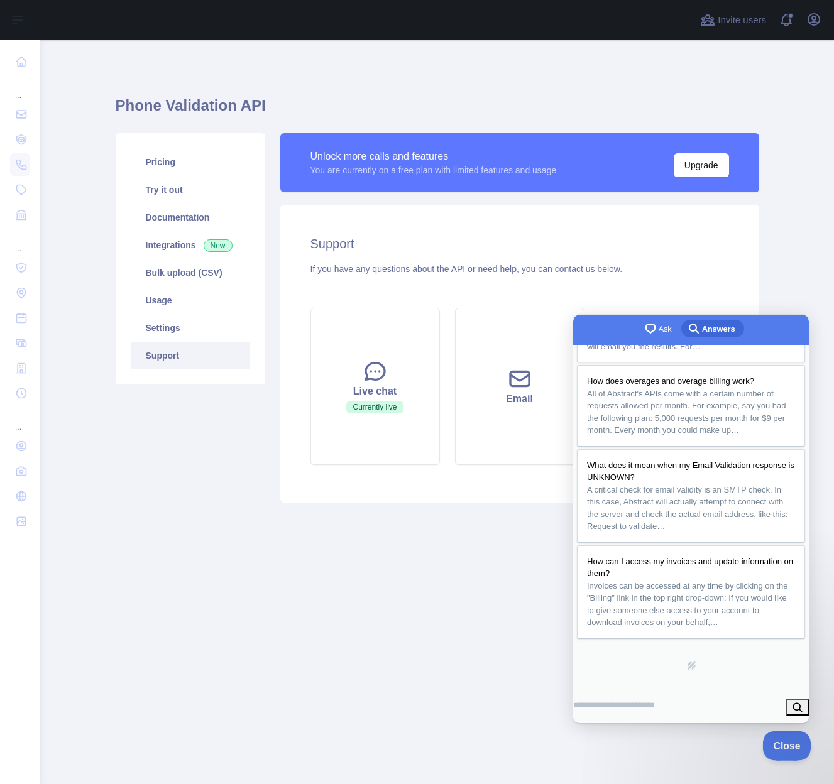
scroll to position [278, 0]
click at [654, 326] on span "chat-square" at bounding box center [650, 328] width 15 height 15
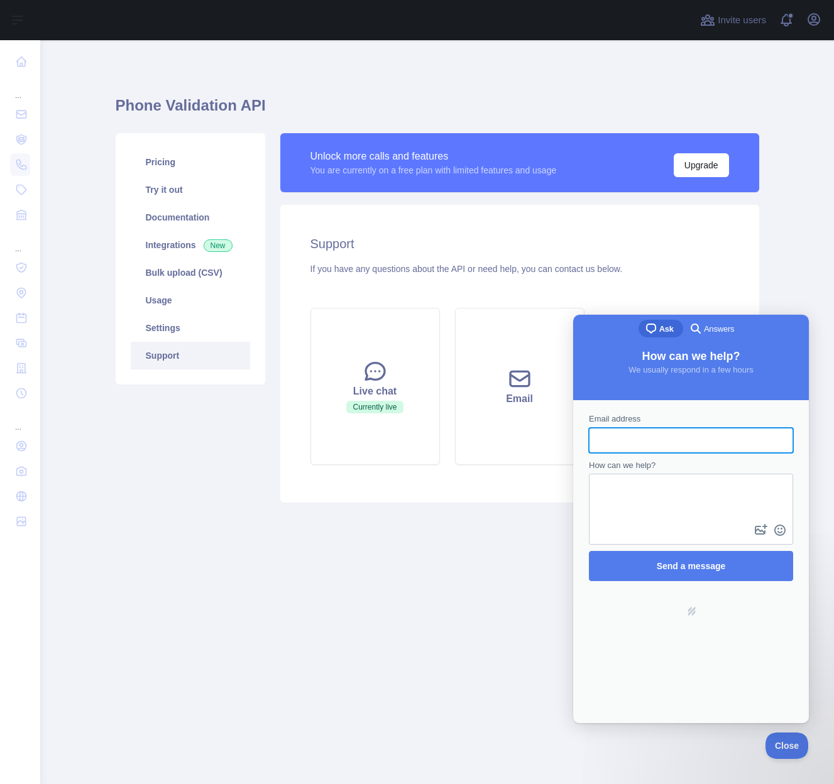
scroll to position [0, 0]
click at [674, 430] on input "Email address" at bounding box center [691, 440] width 184 height 23
click at [679, 446] on input "Email address" at bounding box center [691, 440] width 184 height 23
type input "**********"
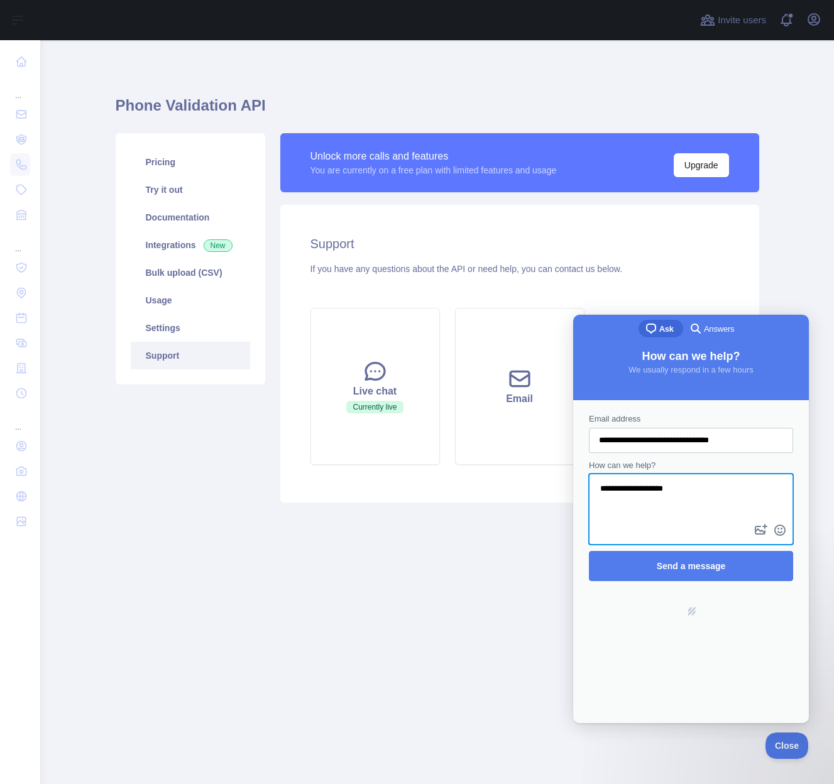
click at [350, 84] on div "Phone Validation API Pricing Try it out Documentation Integrations New Bulk upl…" at bounding box center [438, 295] width 644 height 450
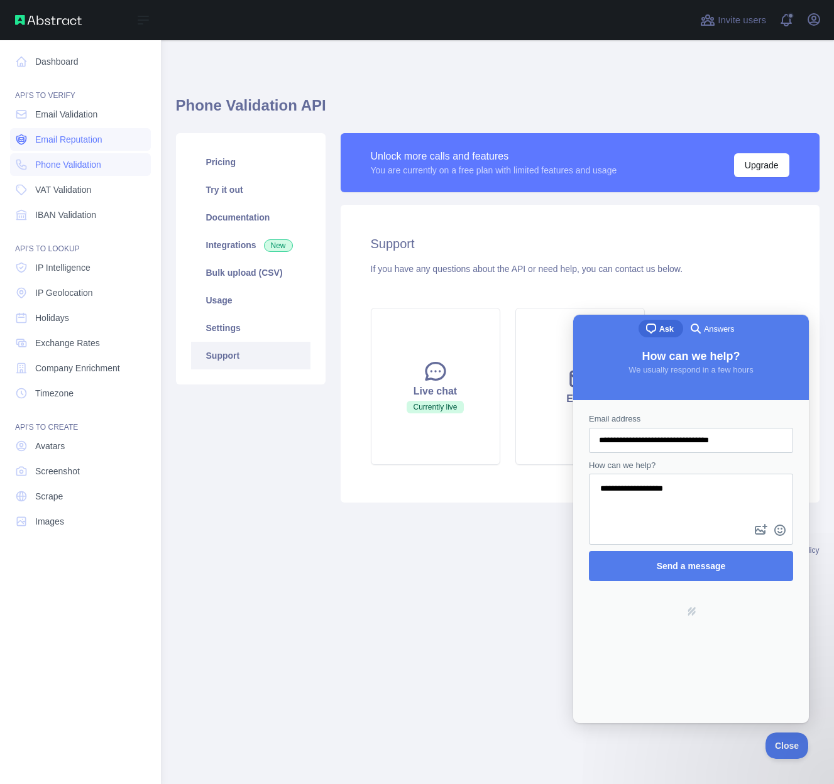
click at [31, 136] on link "Email Reputation" at bounding box center [80, 139] width 141 height 23
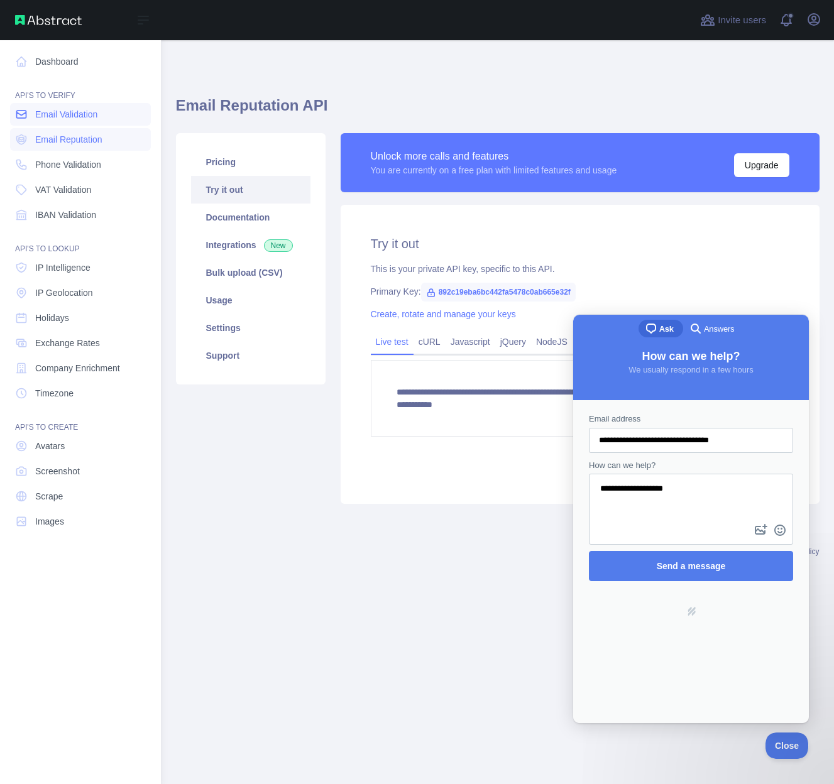
click at [33, 114] on link "Email Validation" at bounding box center [80, 114] width 141 height 23
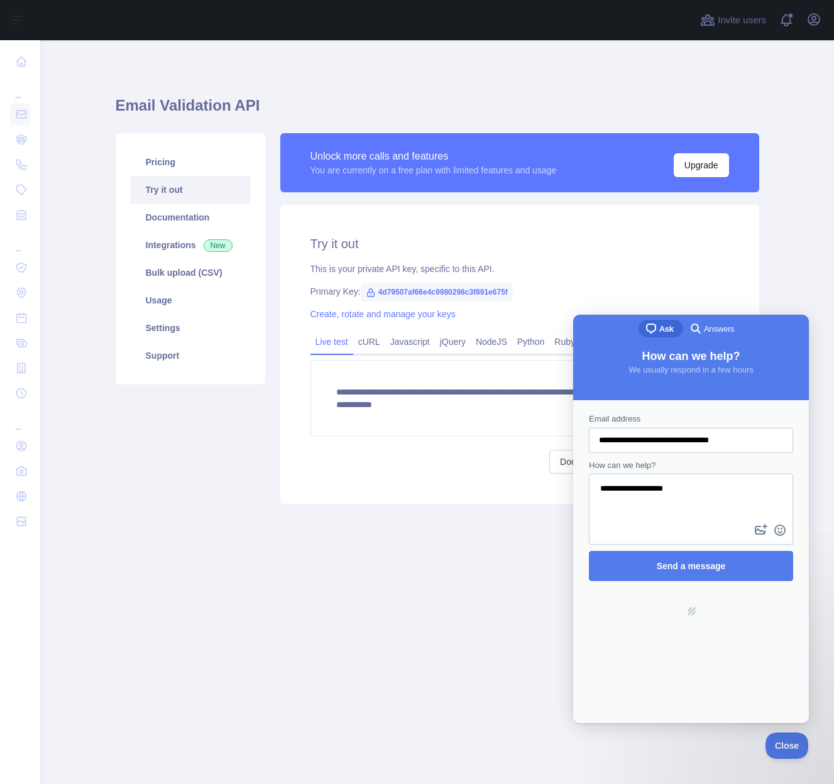
click at [345, 144] on div "Unlock more calls and features You are currently on a free plan with limited fe…" at bounding box center [519, 162] width 479 height 59
click at [696, 151] on div "Unlock more calls and features You are currently on a free plan with limited fe…" at bounding box center [520, 162] width 419 height 29
click at [705, 169] on button "Upgrade" at bounding box center [701, 165] width 55 height 24
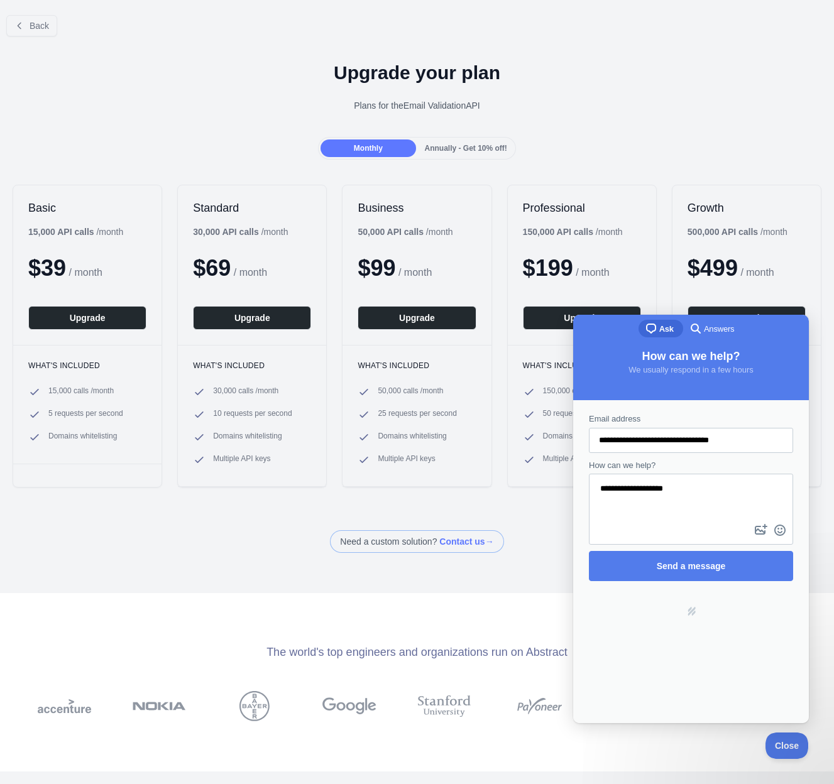
click at [650, 105] on div "Plans for the Email Validation API" at bounding box center [417, 105] width 814 height 13
click at [656, 63] on h1 "Upgrade your plan" at bounding box center [417, 73] width 814 height 23
click at [263, 49] on div "Upgrade your plan Plans for the Email Validation API" at bounding box center [417, 92] width 834 height 91
click at [201, 48] on div "Upgrade your plan Plans for the Email Validation API" at bounding box center [417, 92] width 834 height 91
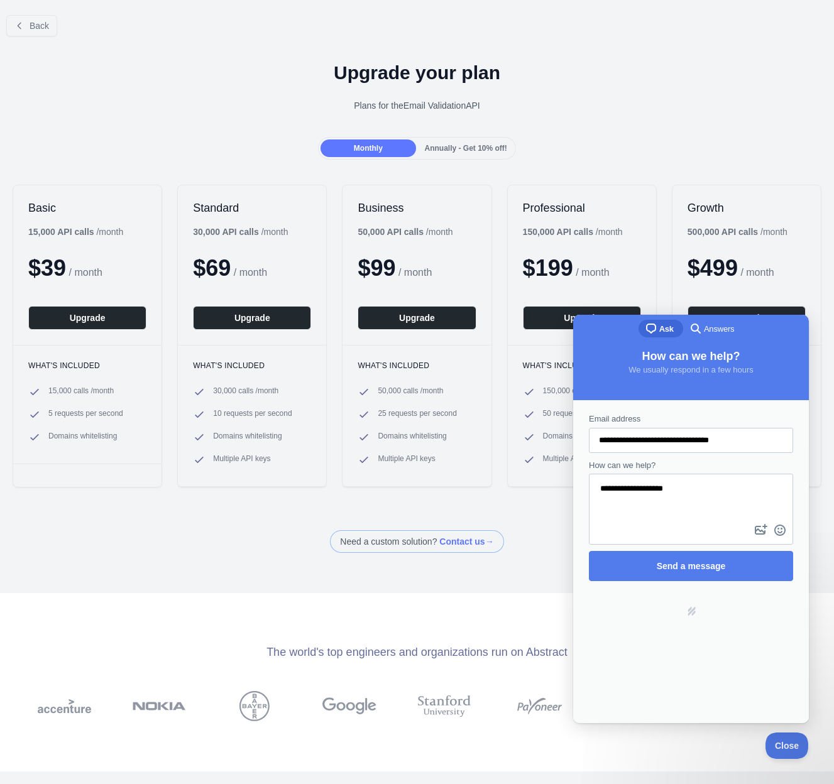
click at [201, 48] on div "Upgrade your plan Plans for the Email Validation API" at bounding box center [417, 92] width 834 height 91
click at [676, 497] on textarea "**********" at bounding box center [691, 498] width 202 height 47
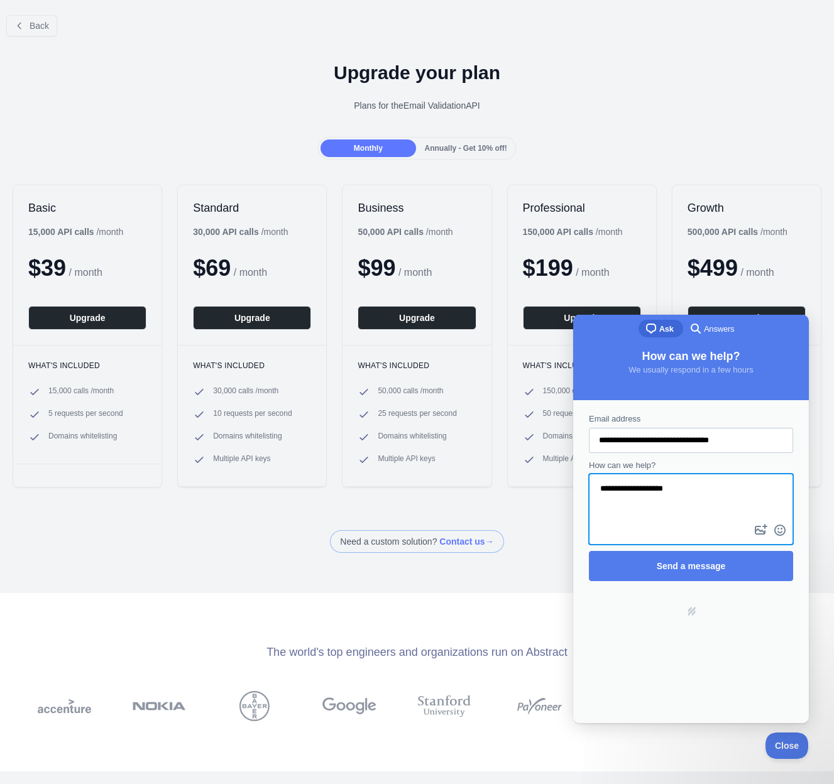
click at [676, 497] on textarea "**********" at bounding box center [691, 498] width 202 height 47
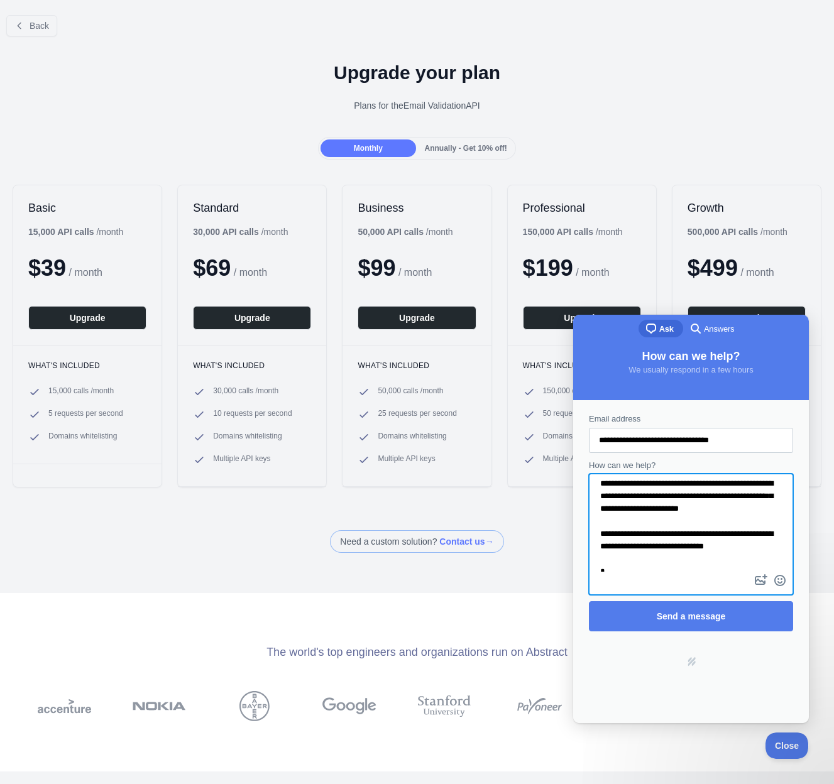
scroll to position [10, 0]
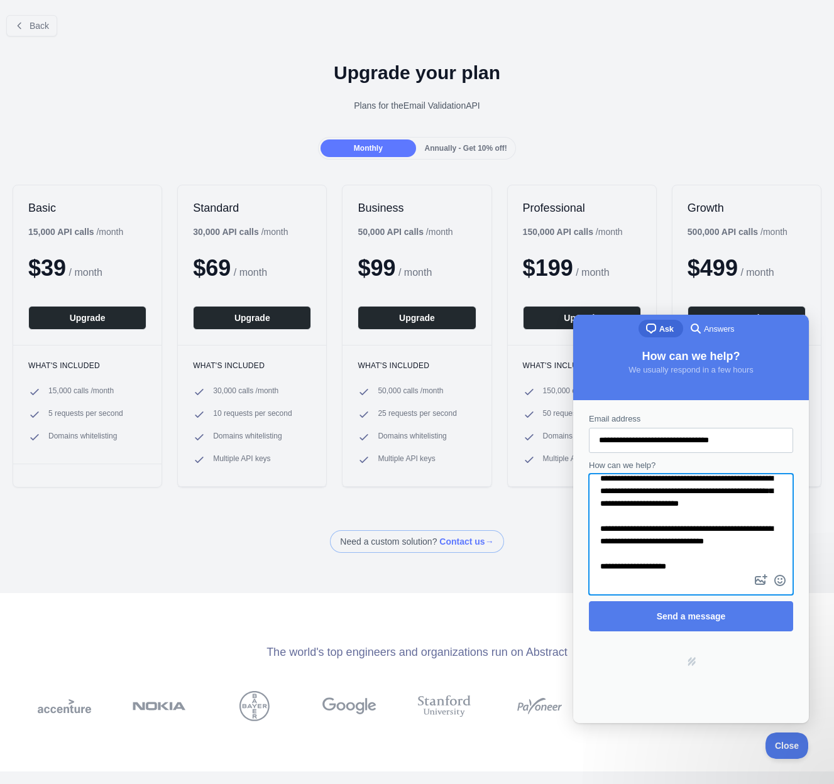
type textarea "**********"
click at [705, 634] on div "**********" at bounding box center [691, 522] width 228 height 231
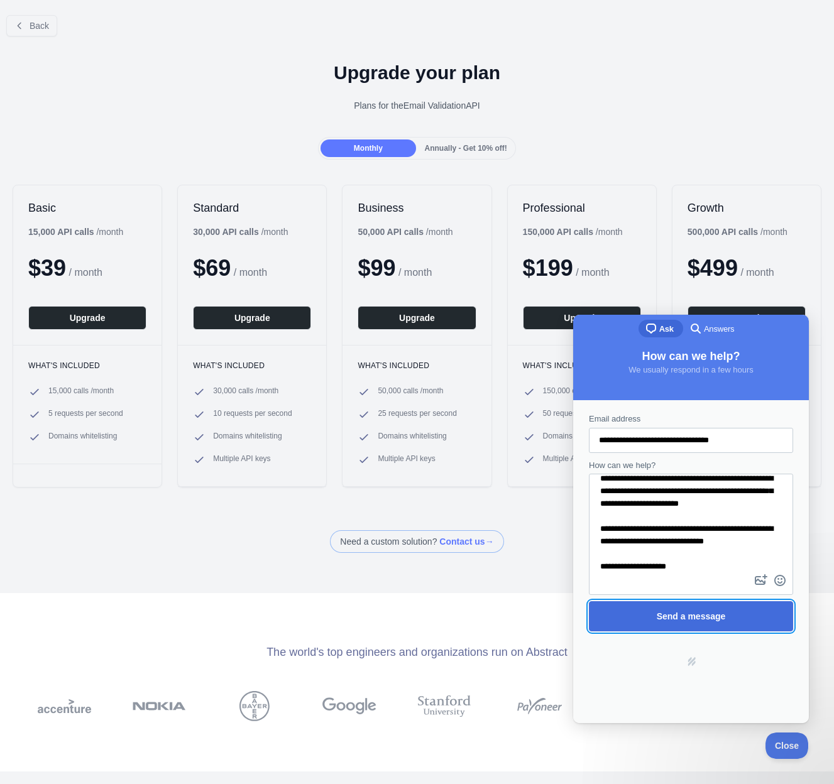
click at [699, 613] on span "Send a message" at bounding box center [691, 617] width 69 height 10
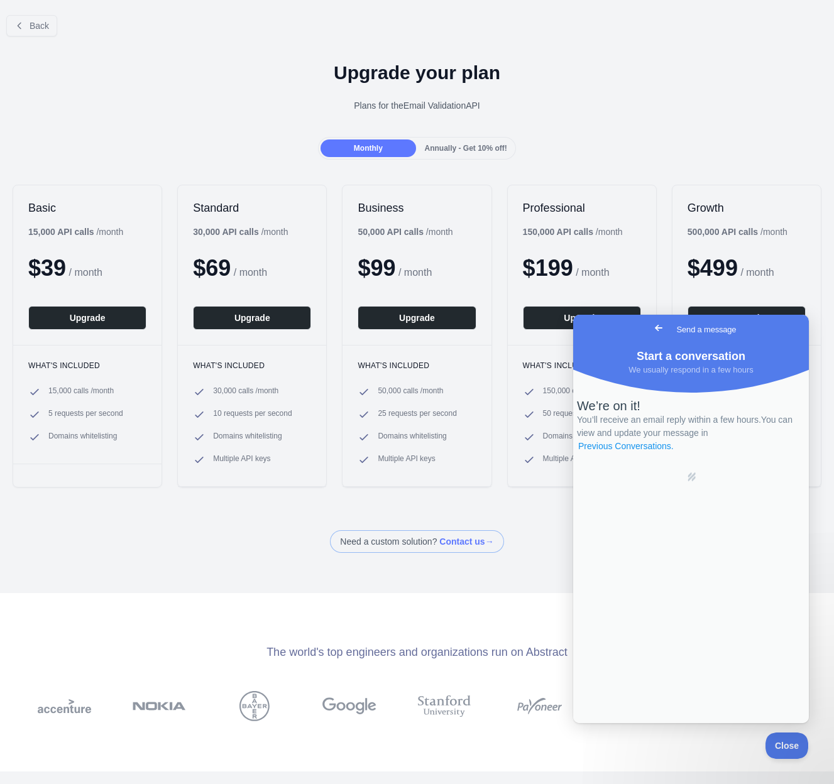
click at [675, 453] on link "Previous Conversations ." at bounding box center [626, 446] width 98 height 13
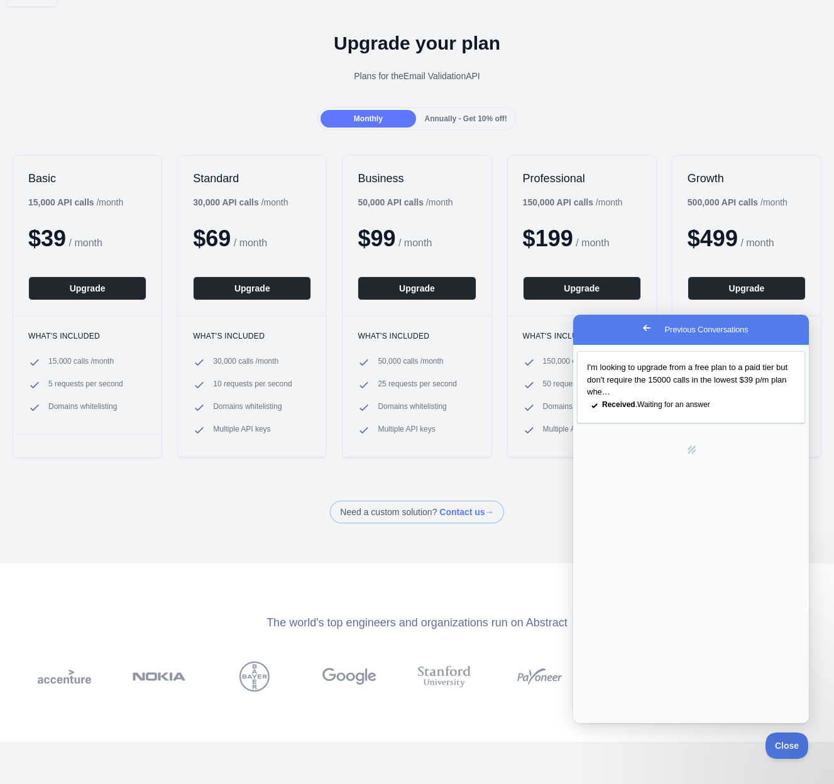
scroll to position [0, 0]
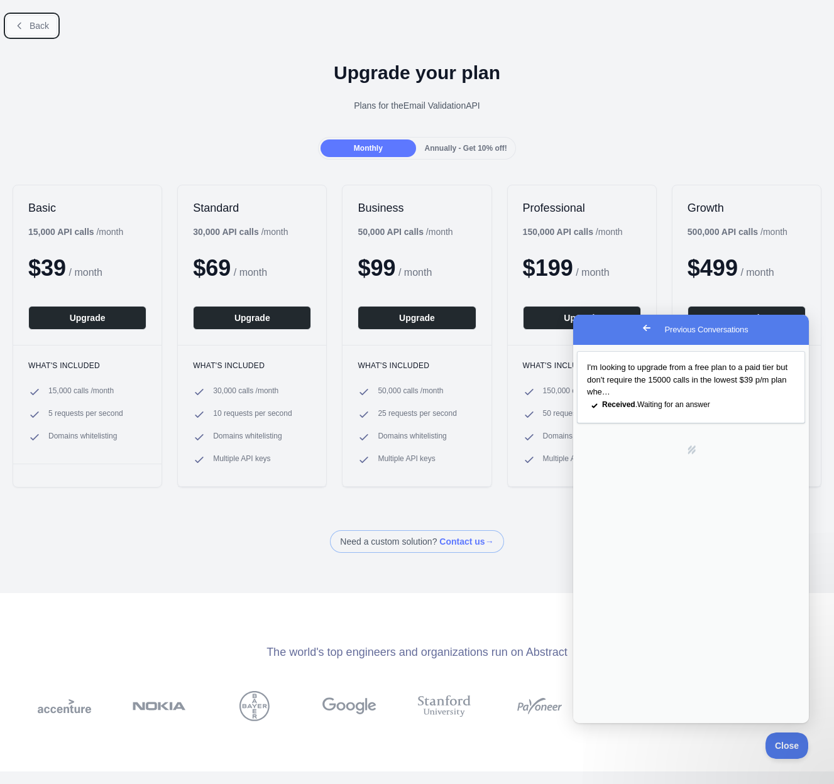
click at [50, 25] on button "Back" at bounding box center [31, 25] width 51 height 21
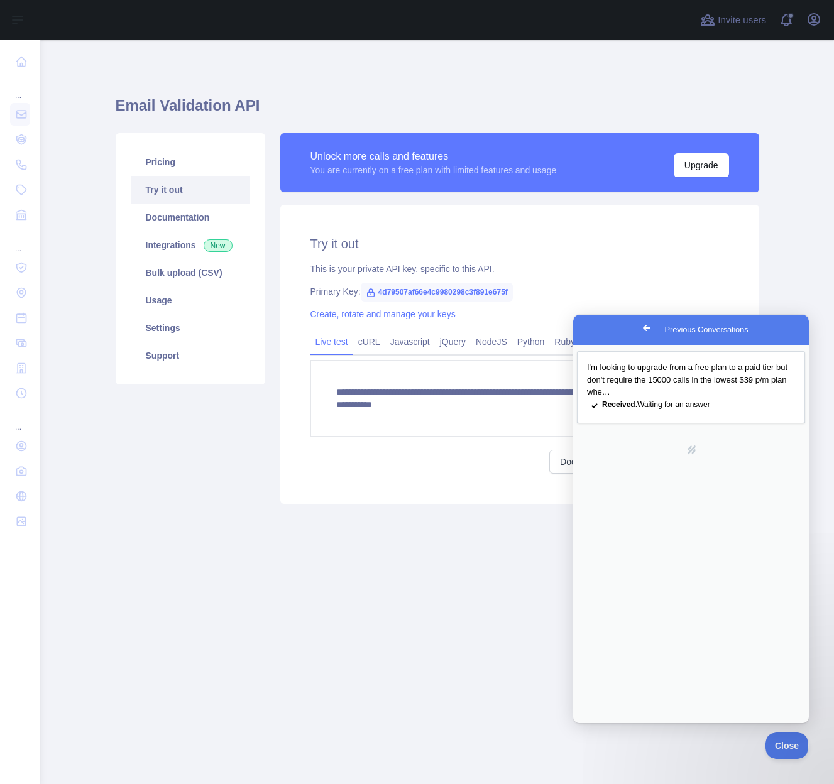
click at [402, 65] on div "**********" at bounding box center [438, 318] width 644 height 557
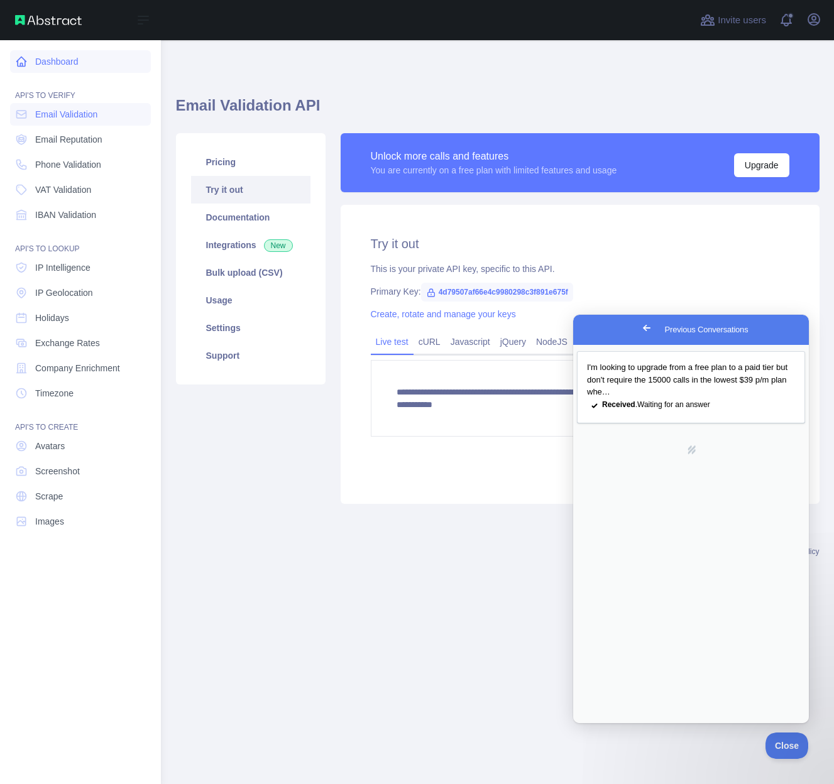
click at [54, 60] on link "Dashboard" at bounding box center [80, 61] width 141 height 23
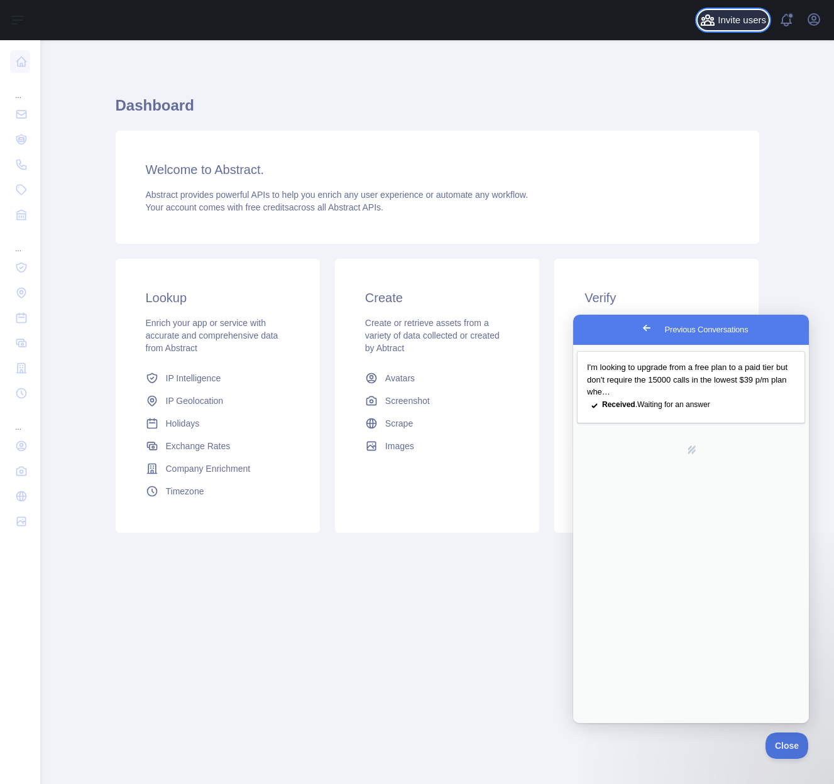
click at [752, 23] on span "Invite users" at bounding box center [742, 20] width 48 height 14
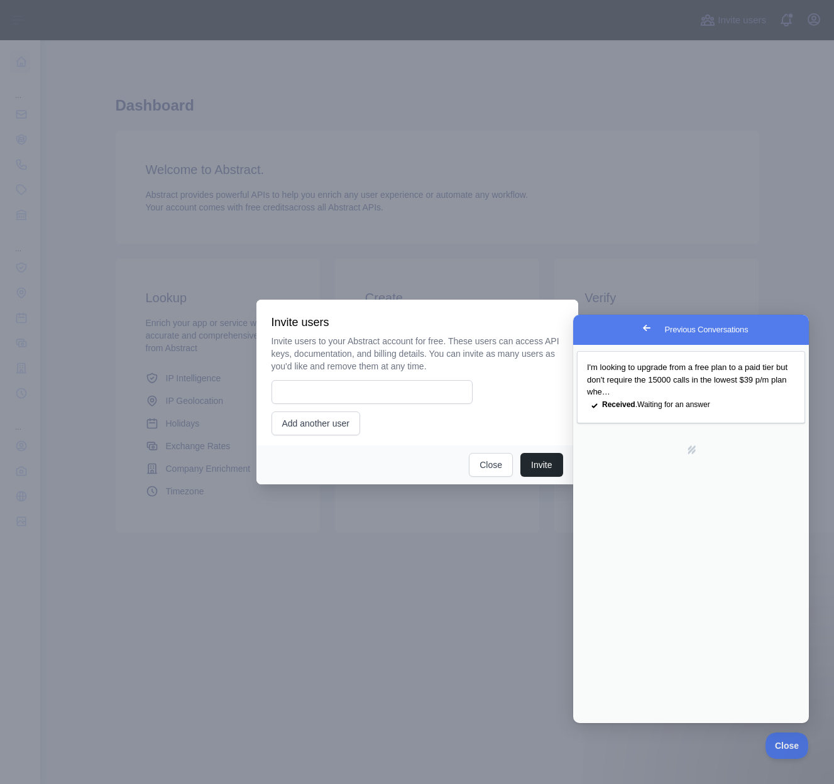
click at [727, 91] on div at bounding box center [417, 392] width 834 height 784
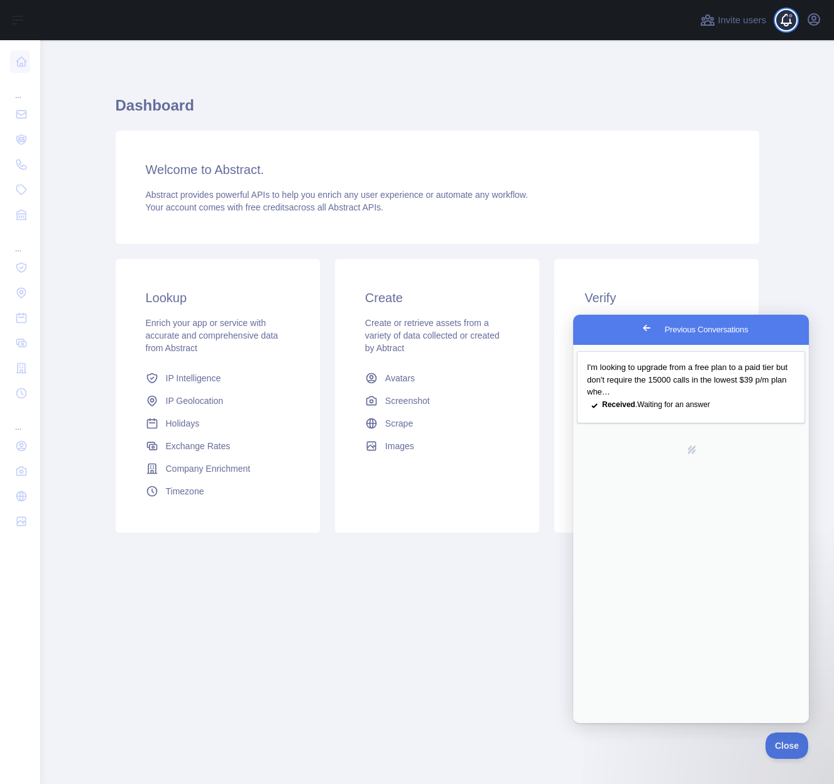
click at [783, 22] on span at bounding box center [791, 20] width 25 height 40
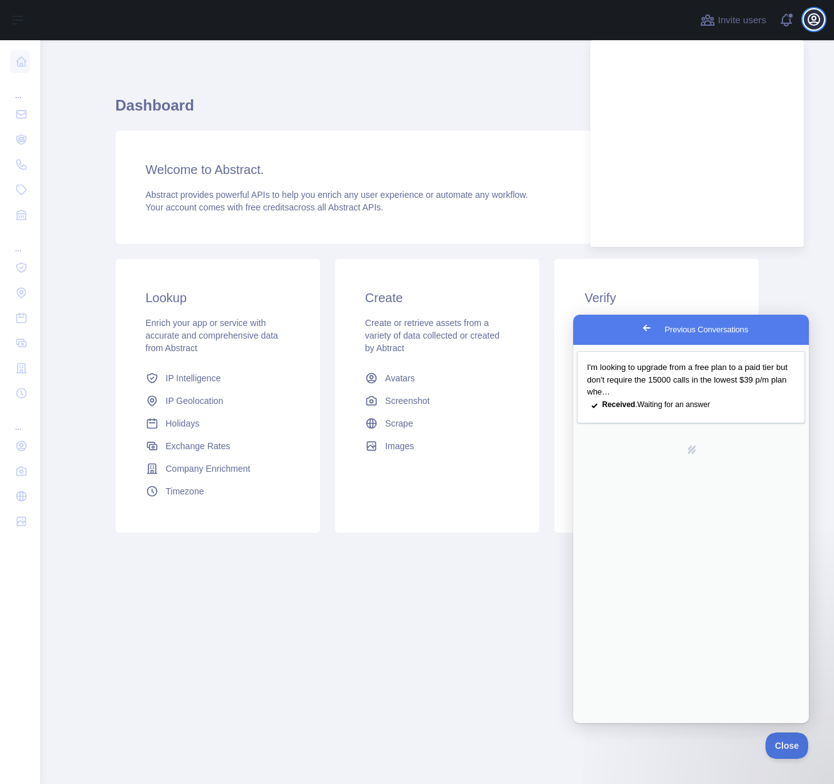
click at [810, 18] on icon "button" at bounding box center [813, 19] width 15 height 15
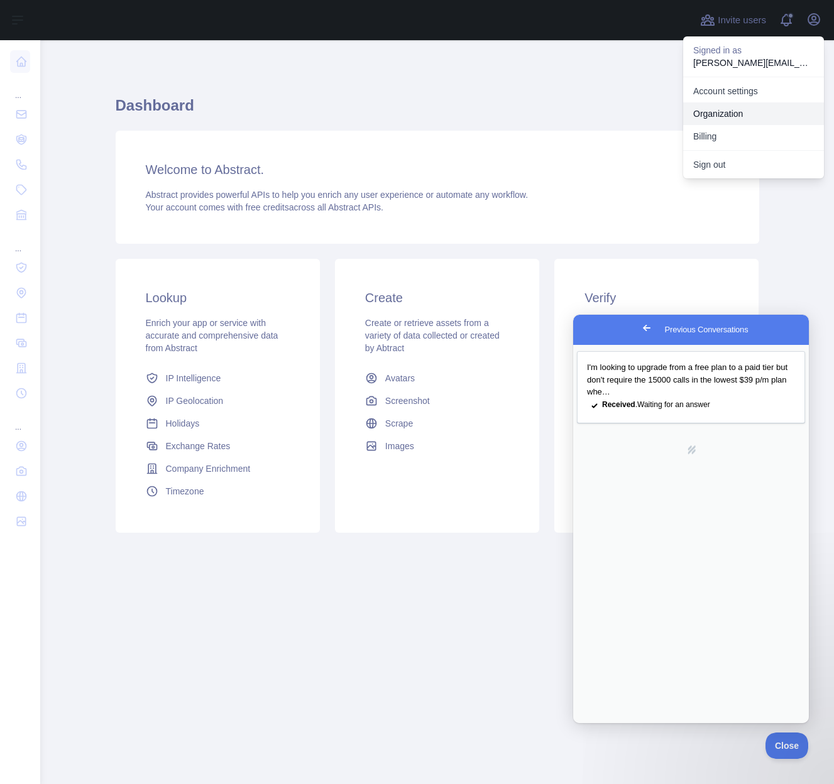
click at [730, 134] on button "Billing" at bounding box center [753, 136] width 141 height 23
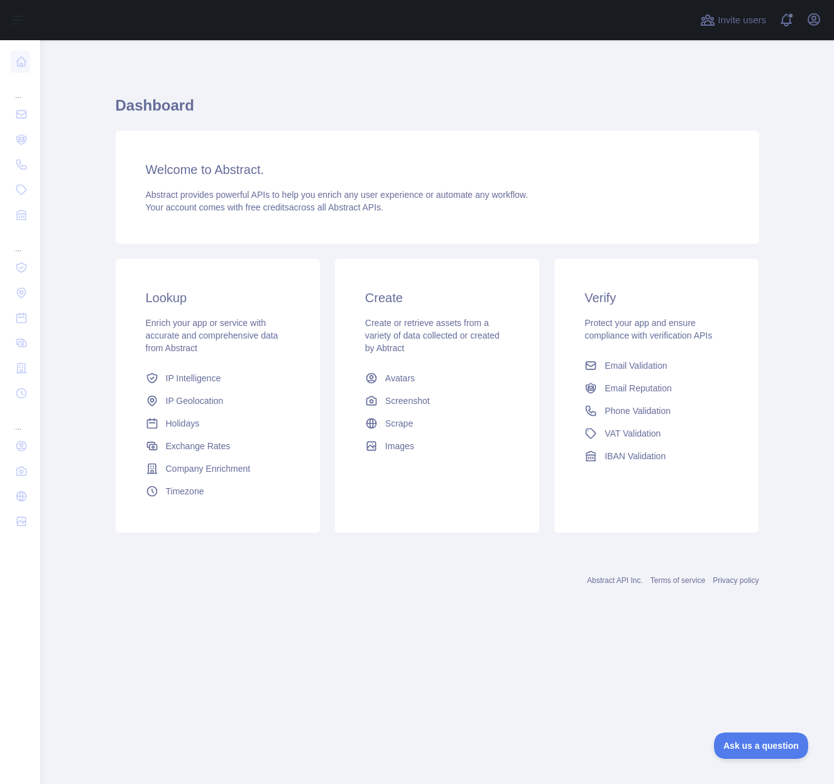
click at [500, 116] on h1 "Dashboard" at bounding box center [438, 111] width 644 height 30
click at [460, 101] on h1 "Dashboard" at bounding box center [438, 111] width 644 height 30
click at [647, 368] on span "Email Validation" at bounding box center [636, 366] width 62 height 13
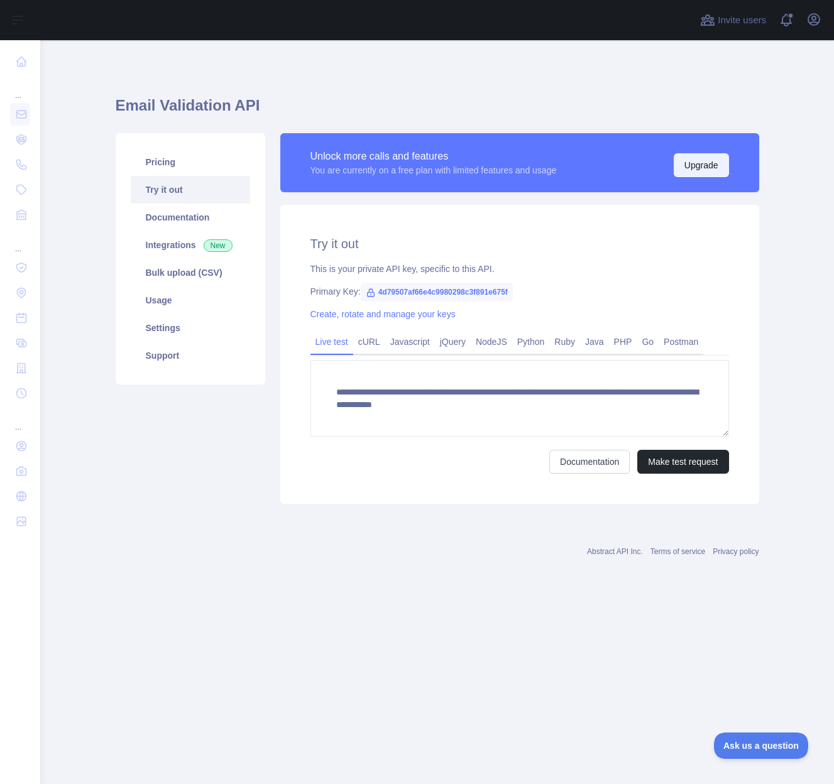
click at [691, 171] on button "Upgrade" at bounding box center [701, 165] width 55 height 24
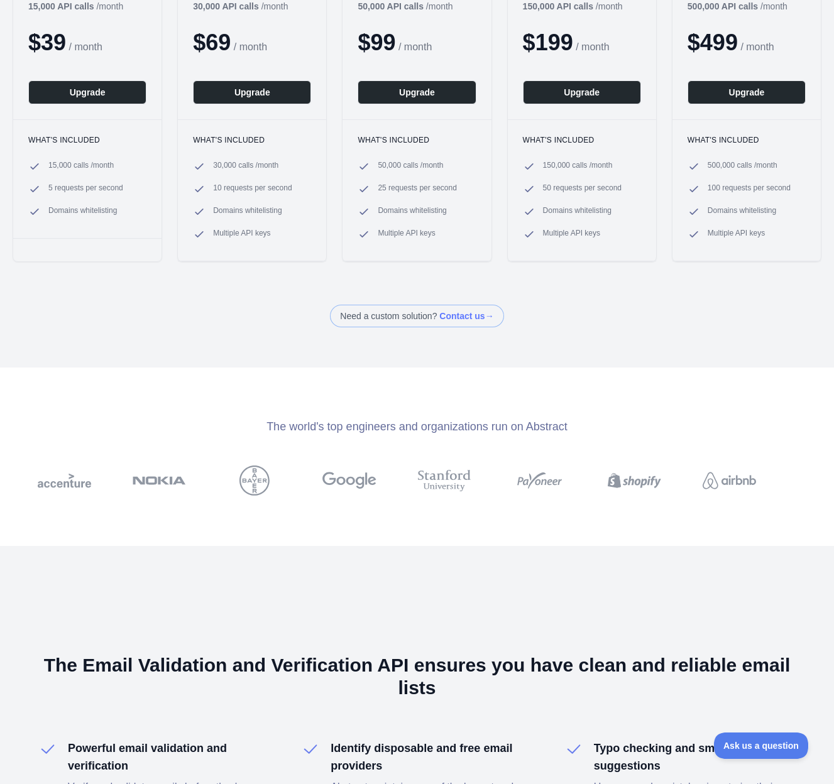
scroll to position [25, 0]
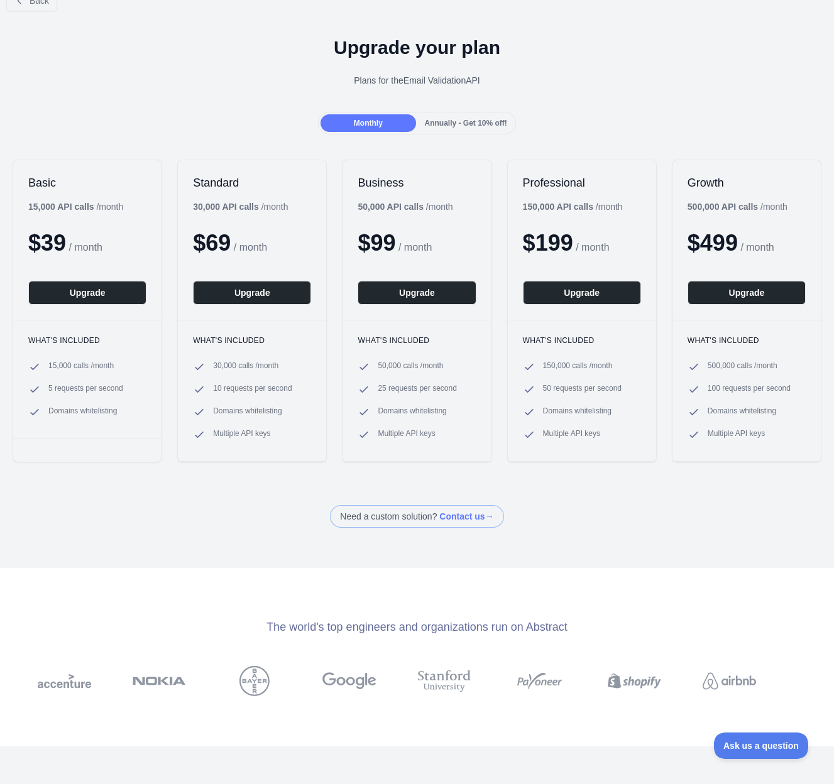
click at [230, 91] on div "Upgrade your plan Plans for the Email Validation API" at bounding box center [417, 66] width 834 height 91
